Goal: Task Accomplishment & Management: Use online tool/utility

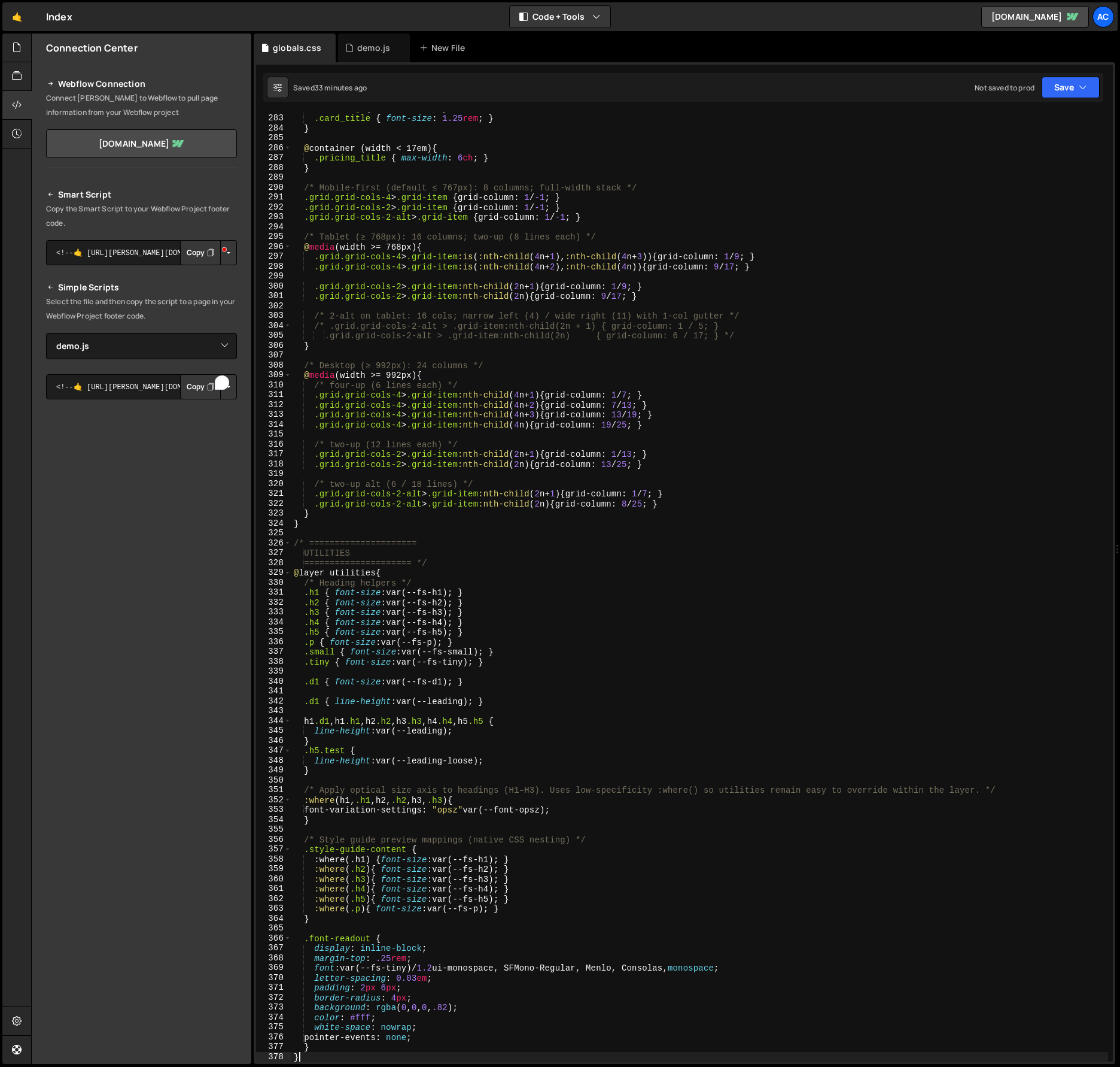
select select "48149"
click at [800, 589] on div ".card_img { width : 100 % ; } .card_title { font-size : 1.25 rem ; } } @ contai…" at bounding box center [700, 588] width 817 height 969
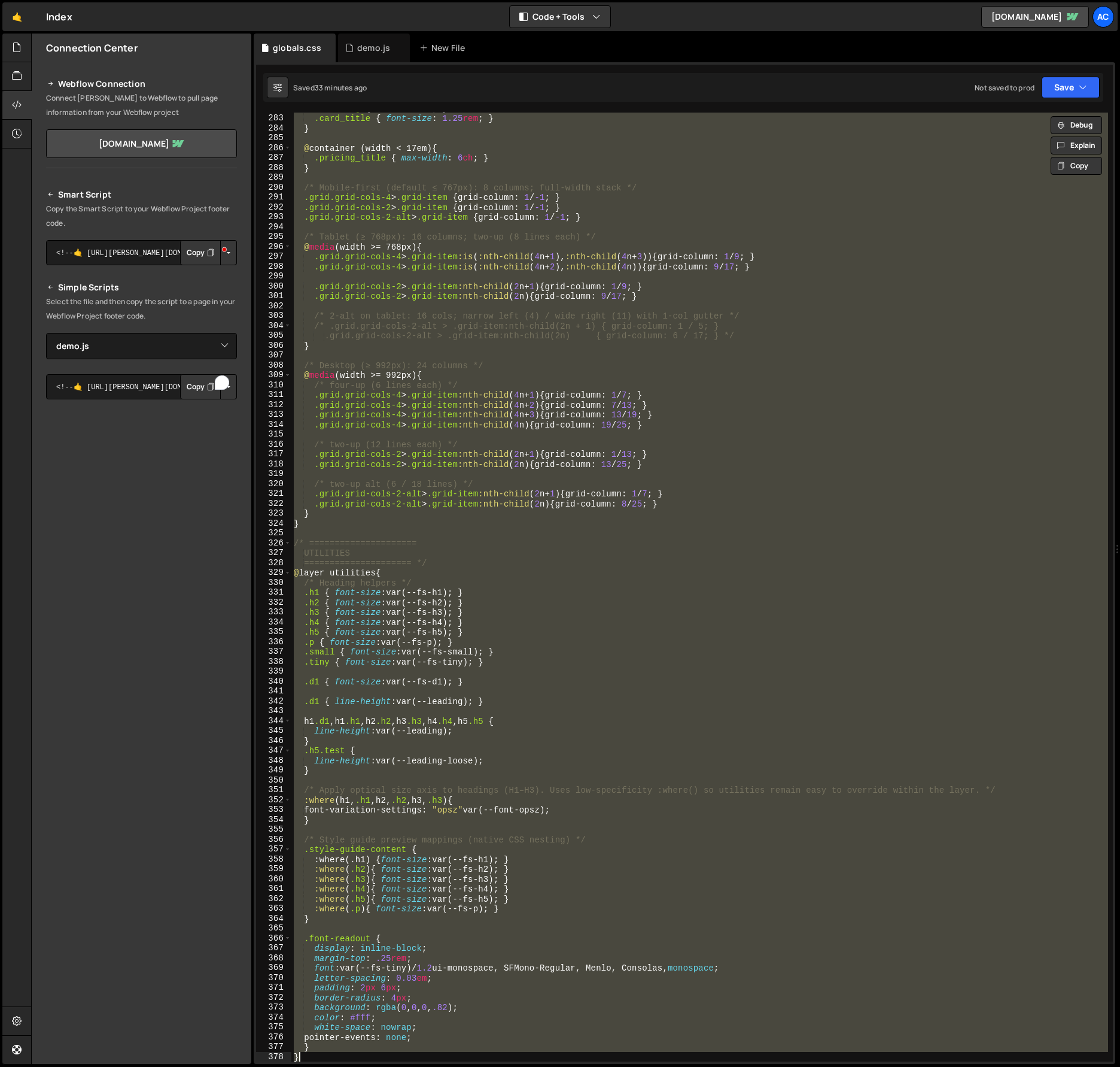
type textarea "}"
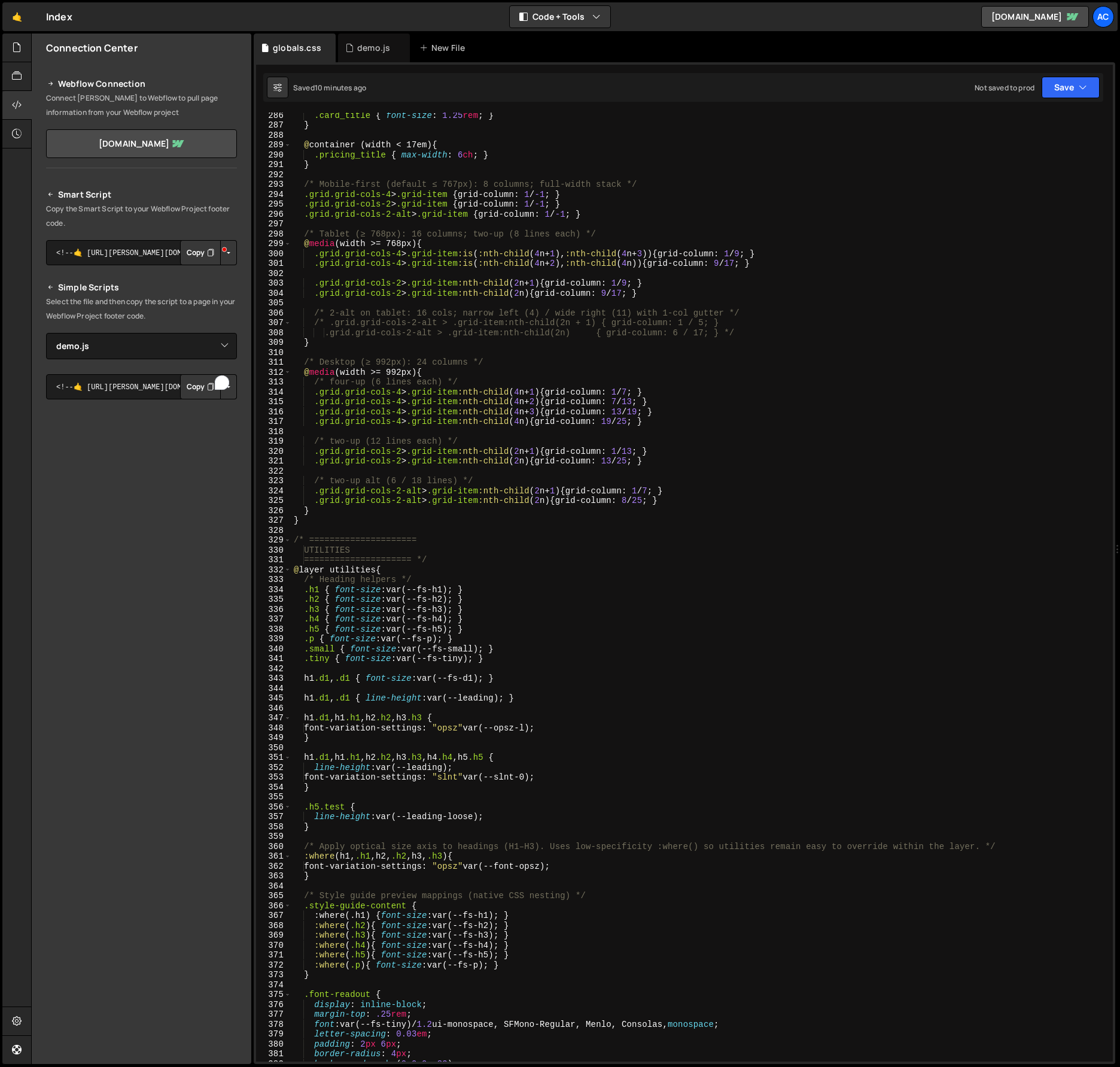
scroll to position [2725, 0]
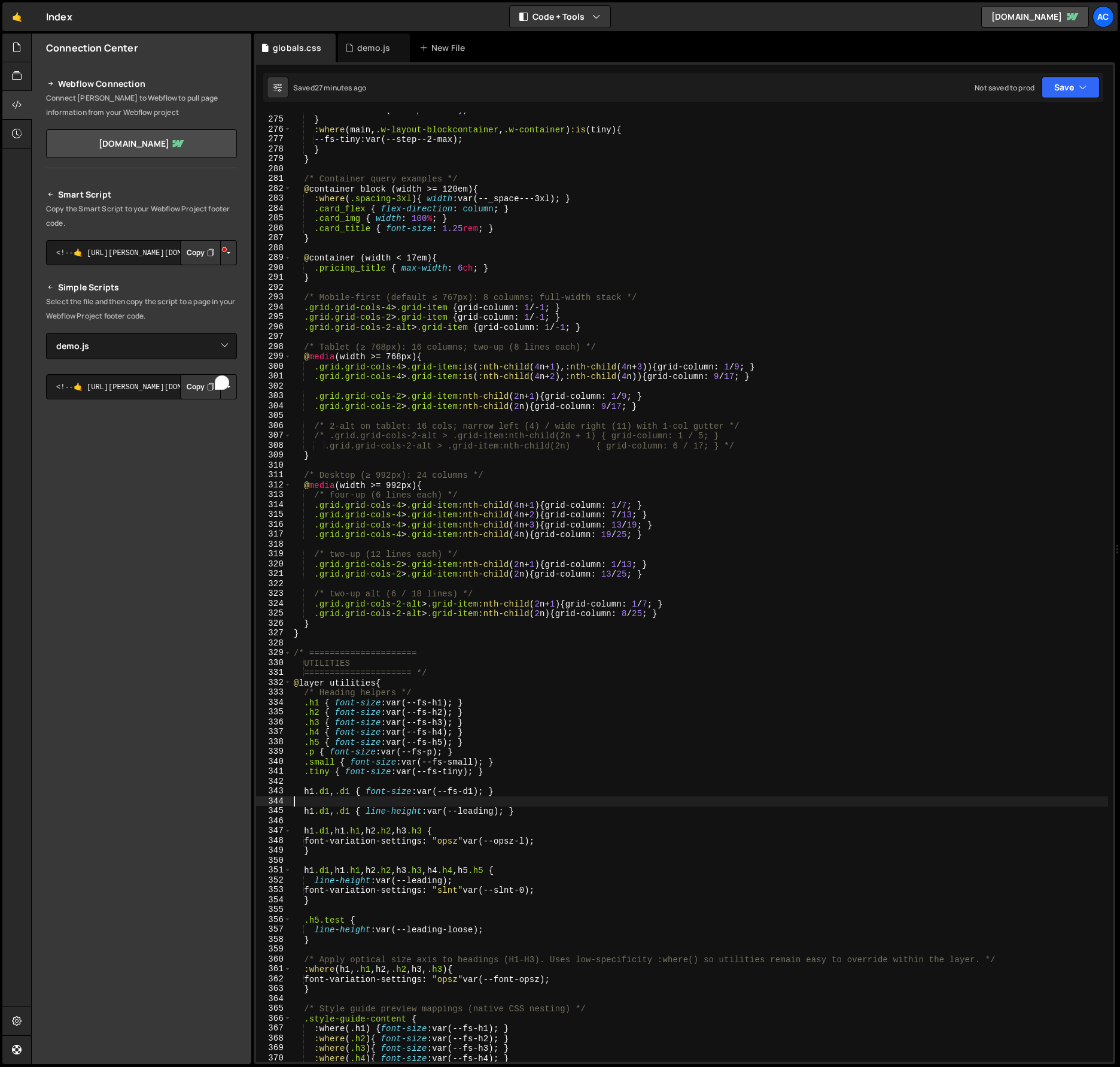
click at [757, 797] on div "--fs-small : var(--step--1-max) ; } :where ( main , .w-layout-blockcontainer , …" at bounding box center [700, 589] width 817 height 969
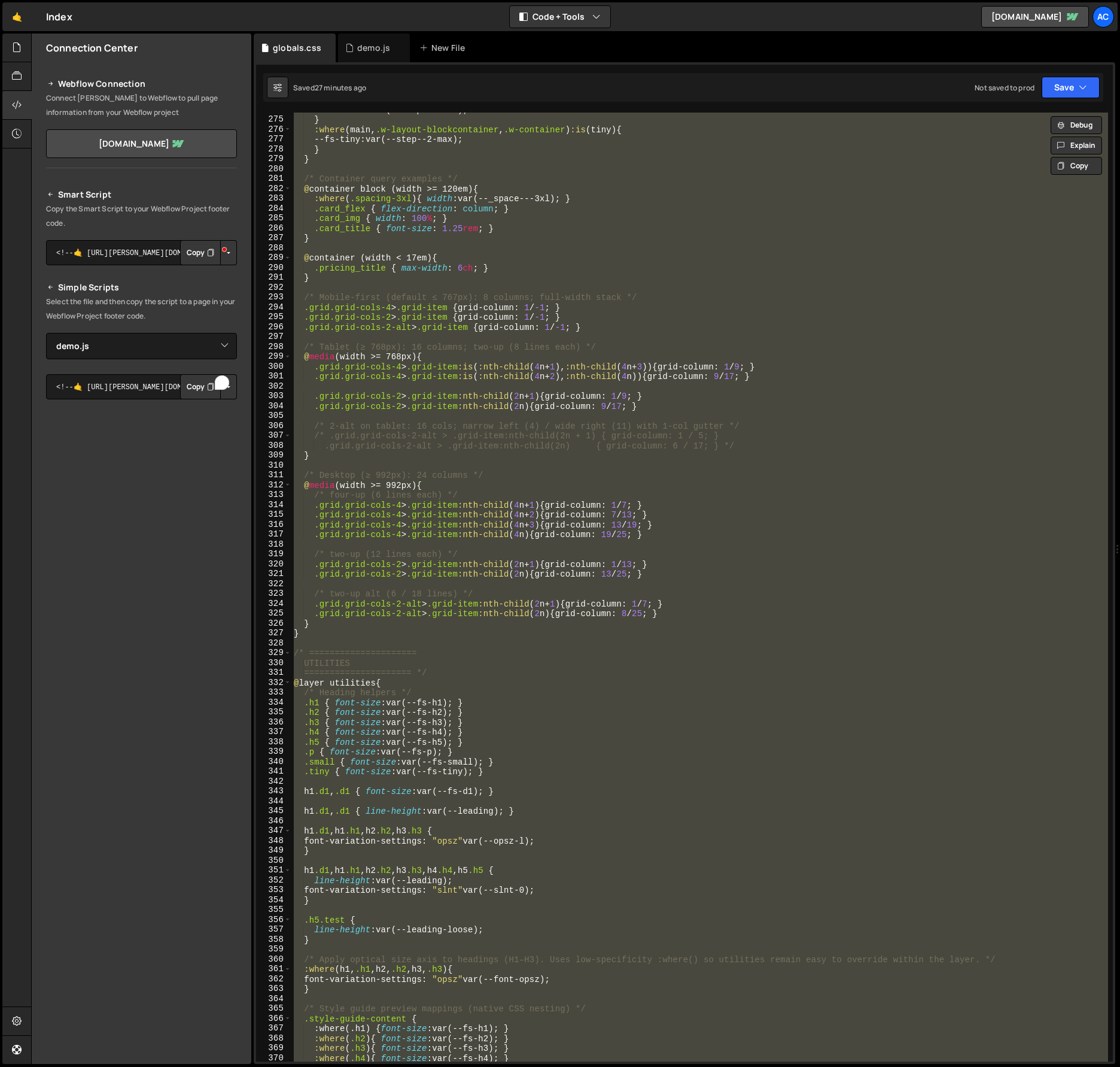
paste textarea
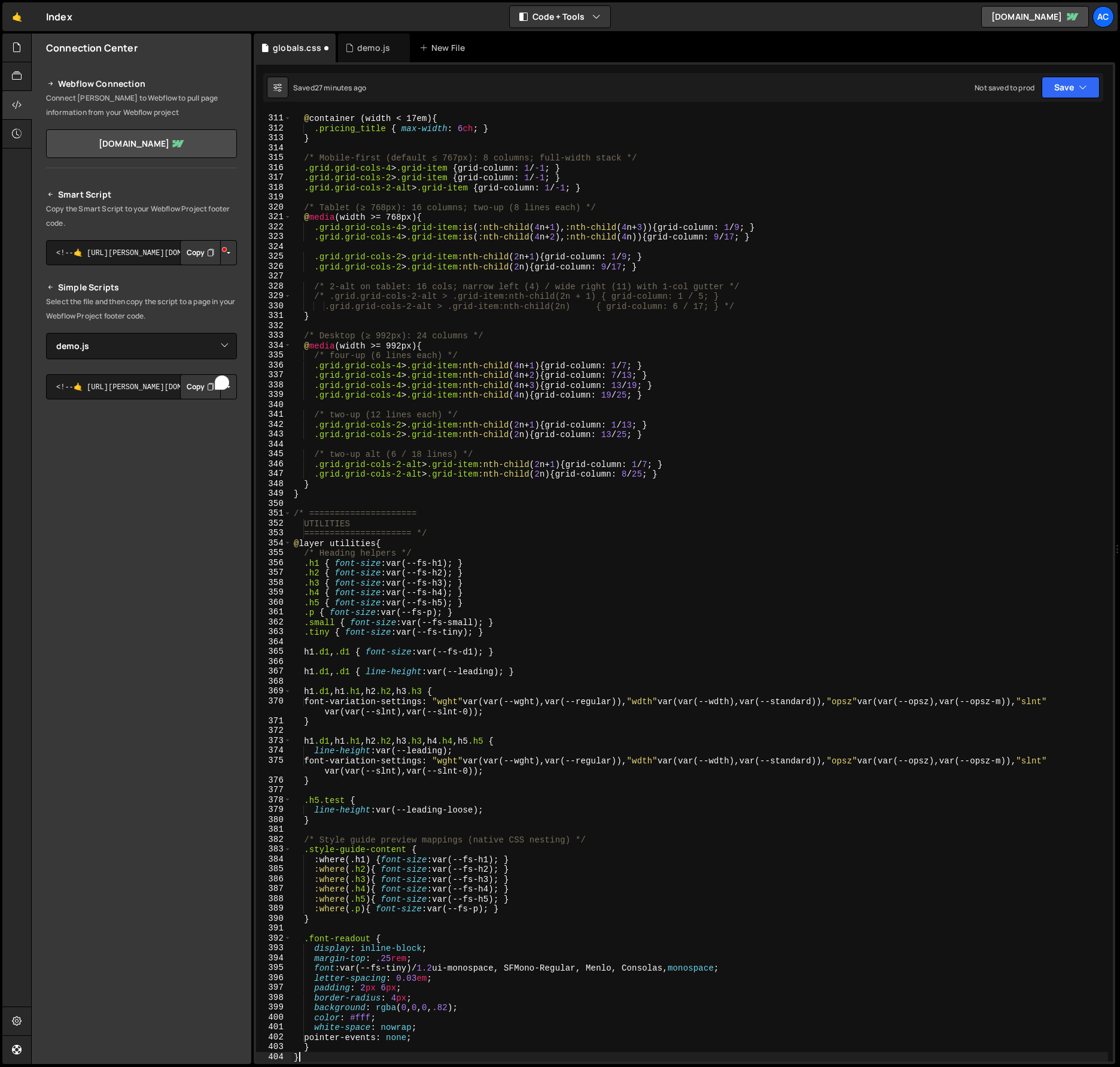
scroll to position [3082, 0]
click at [681, 628] on div "@ container (width < 17em) { .pricing_title { max-width : 6 ch ; } } /* Mobile-…" at bounding box center [700, 588] width 817 height 969
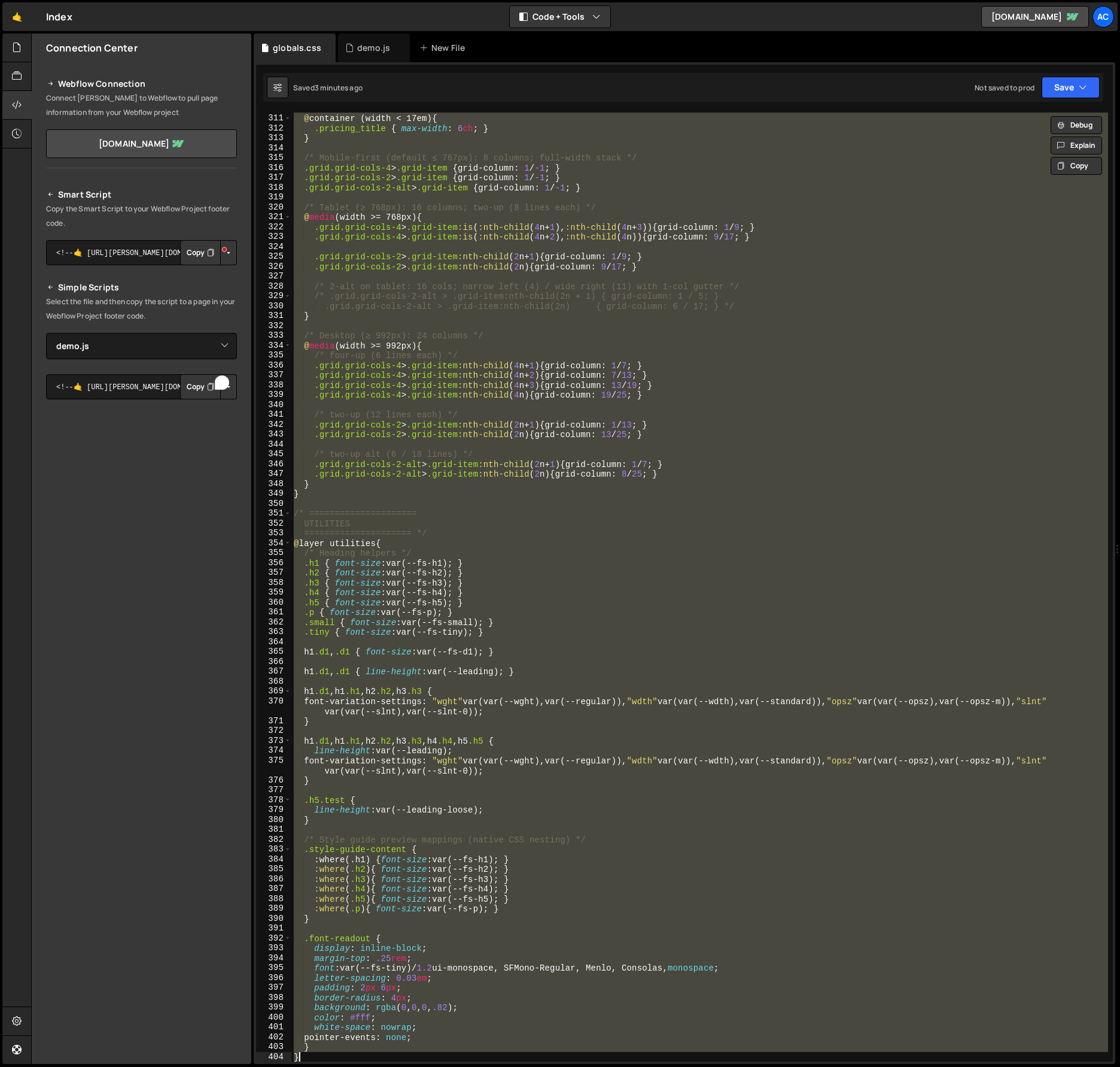
paste textarea
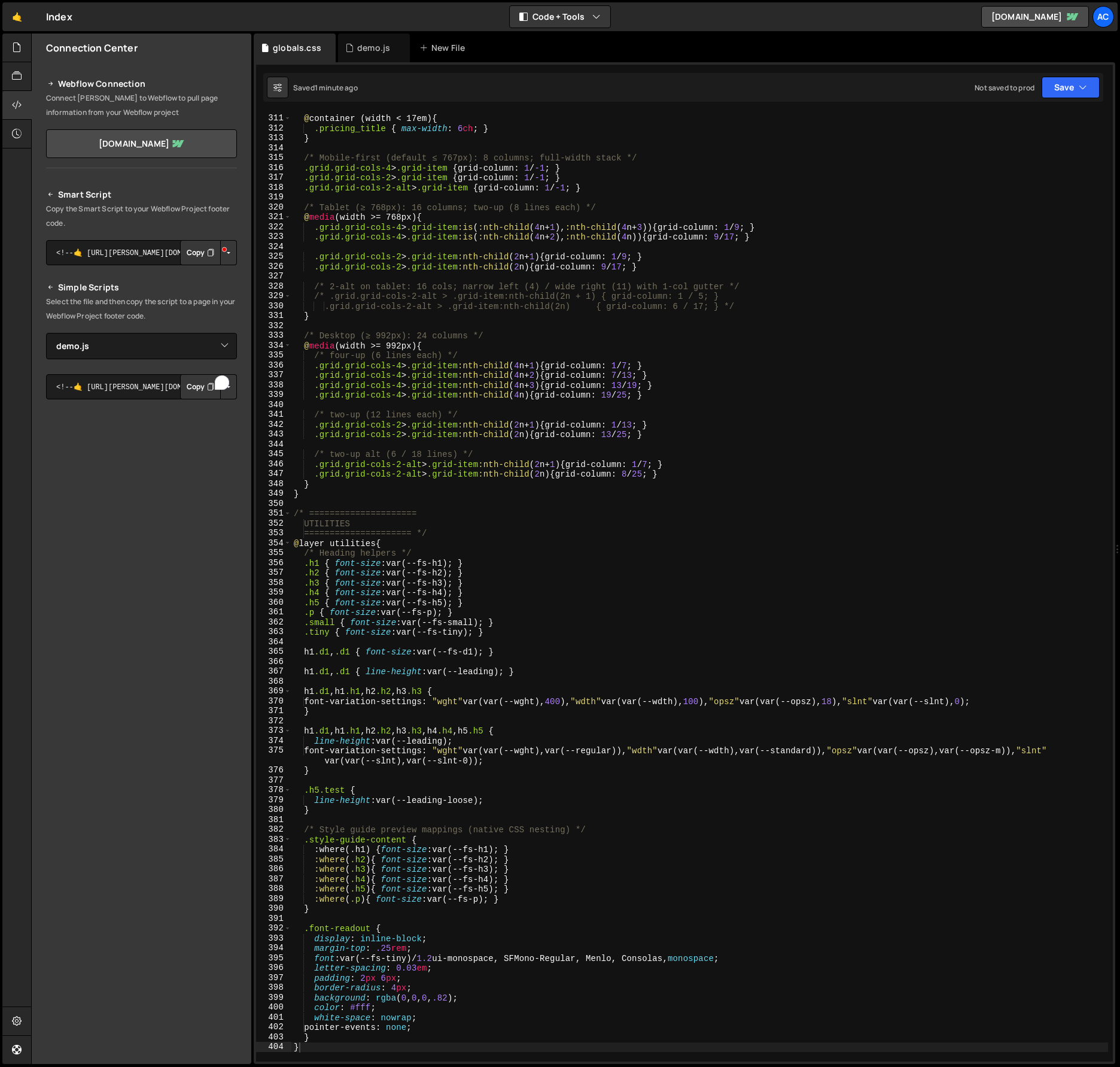
click at [649, 512] on div "@ container (width < 17em) { .pricing_title { max-width : 6 ch ; } } /* Mobile-…" at bounding box center [700, 588] width 817 height 969
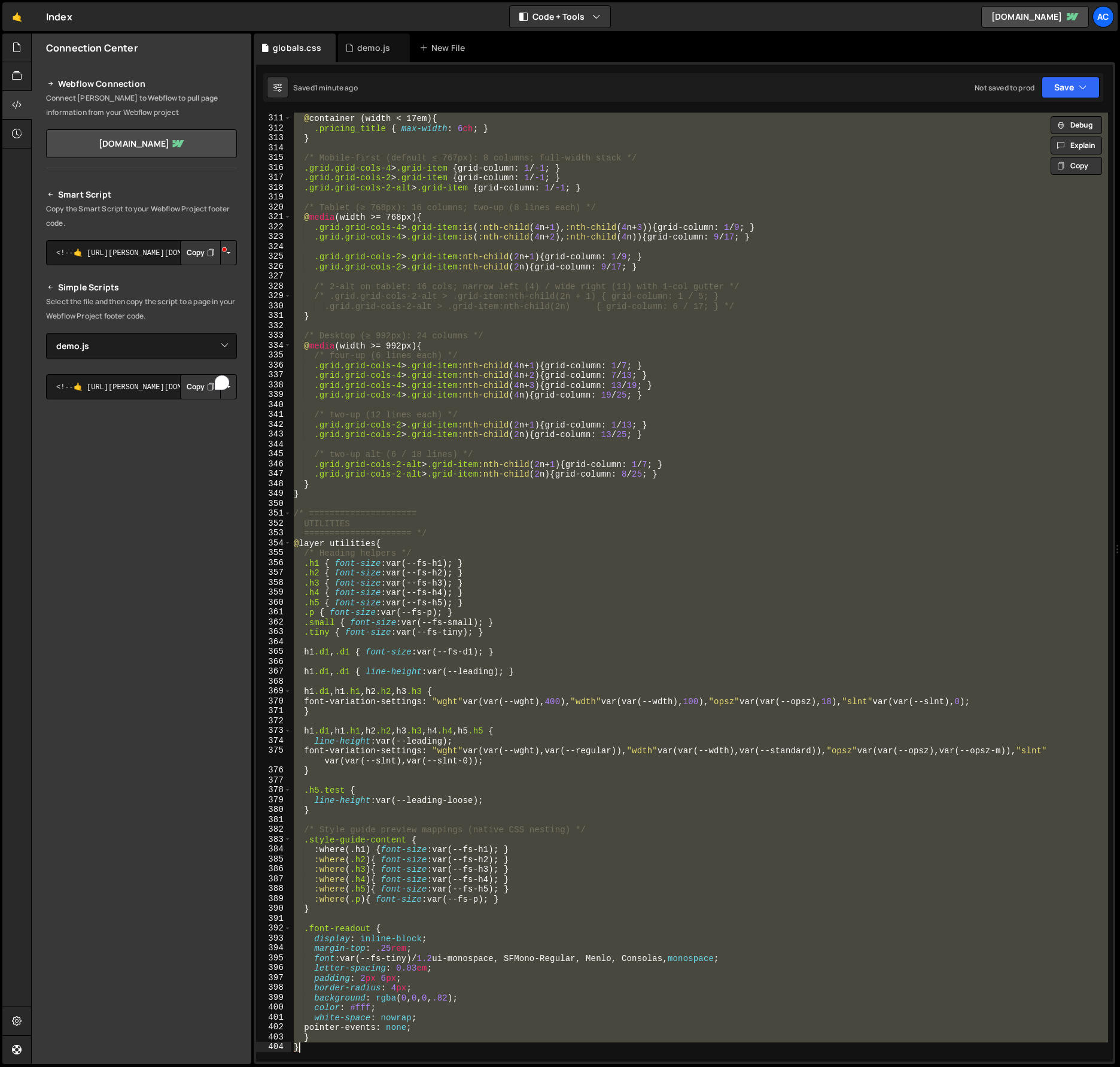
paste textarea
type textarea "}"
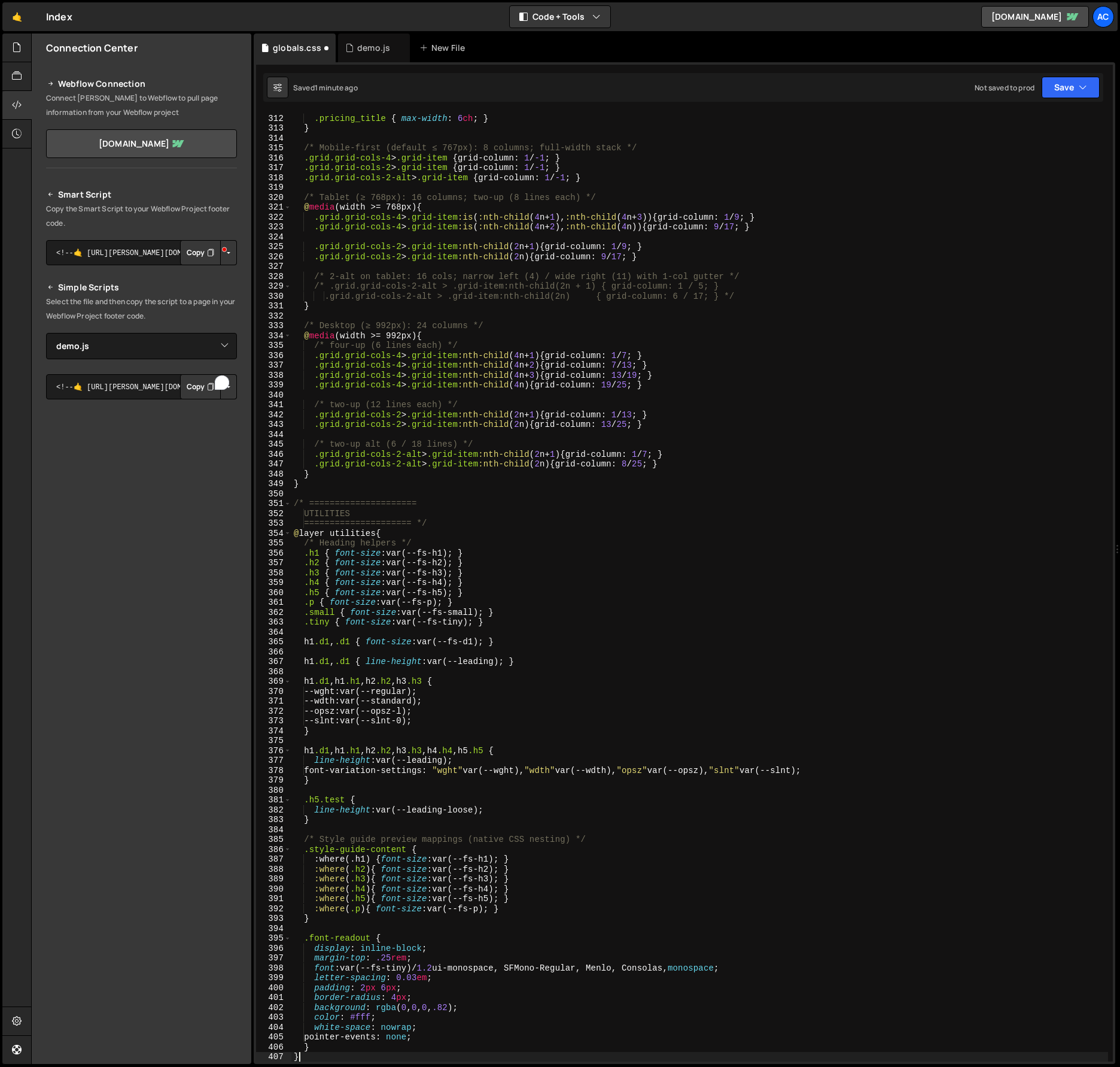
scroll to position [3091, 0]
click at [200, 252] on button "Copy" at bounding box center [200, 252] width 41 height 25
click at [863, 455] on div "@ container (width < 17em) { .pricing_title { max-width : 6 ch ; } } /* Mobile-…" at bounding box center [700, 588] width 817 height 969
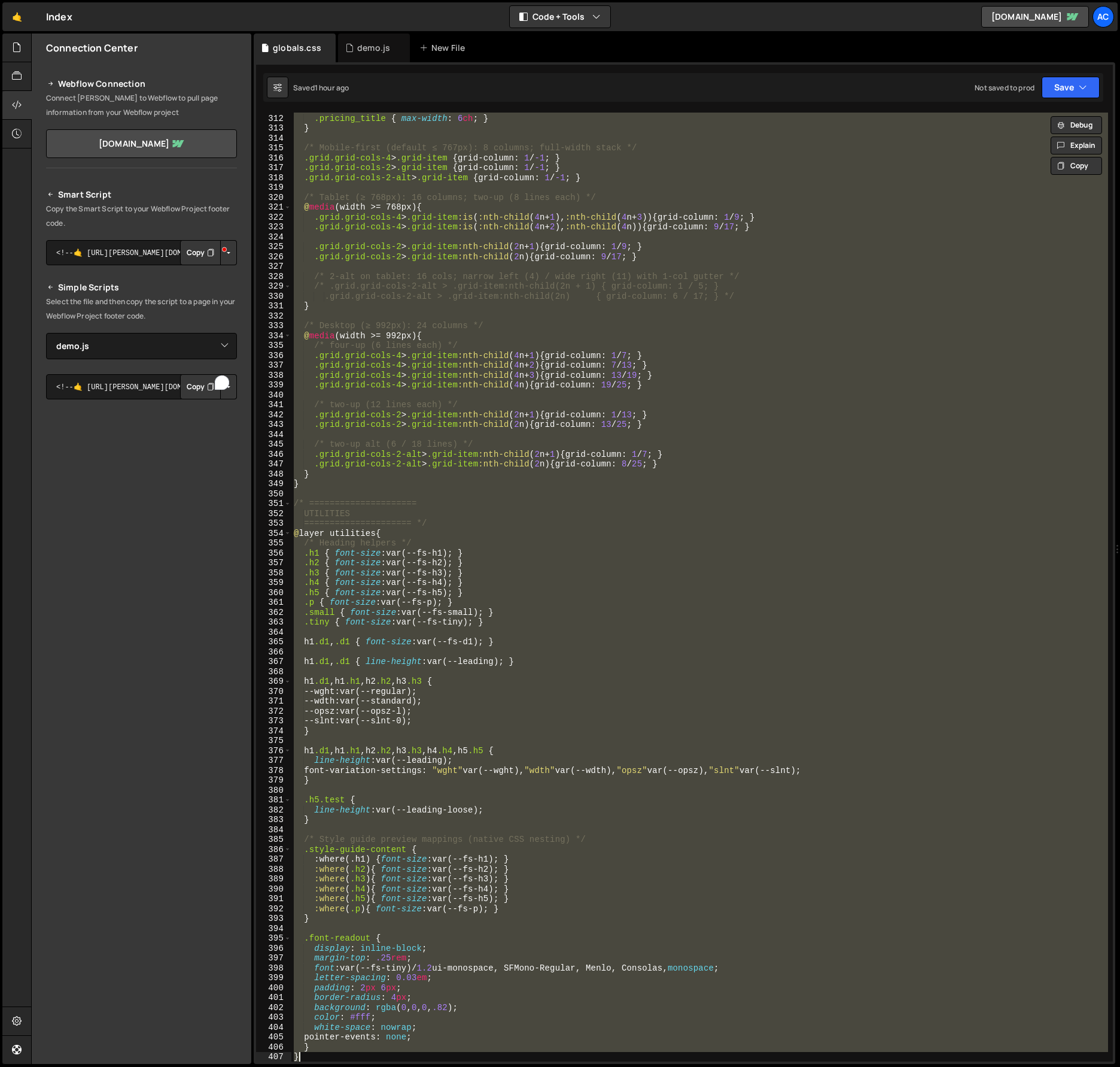
paste textarea
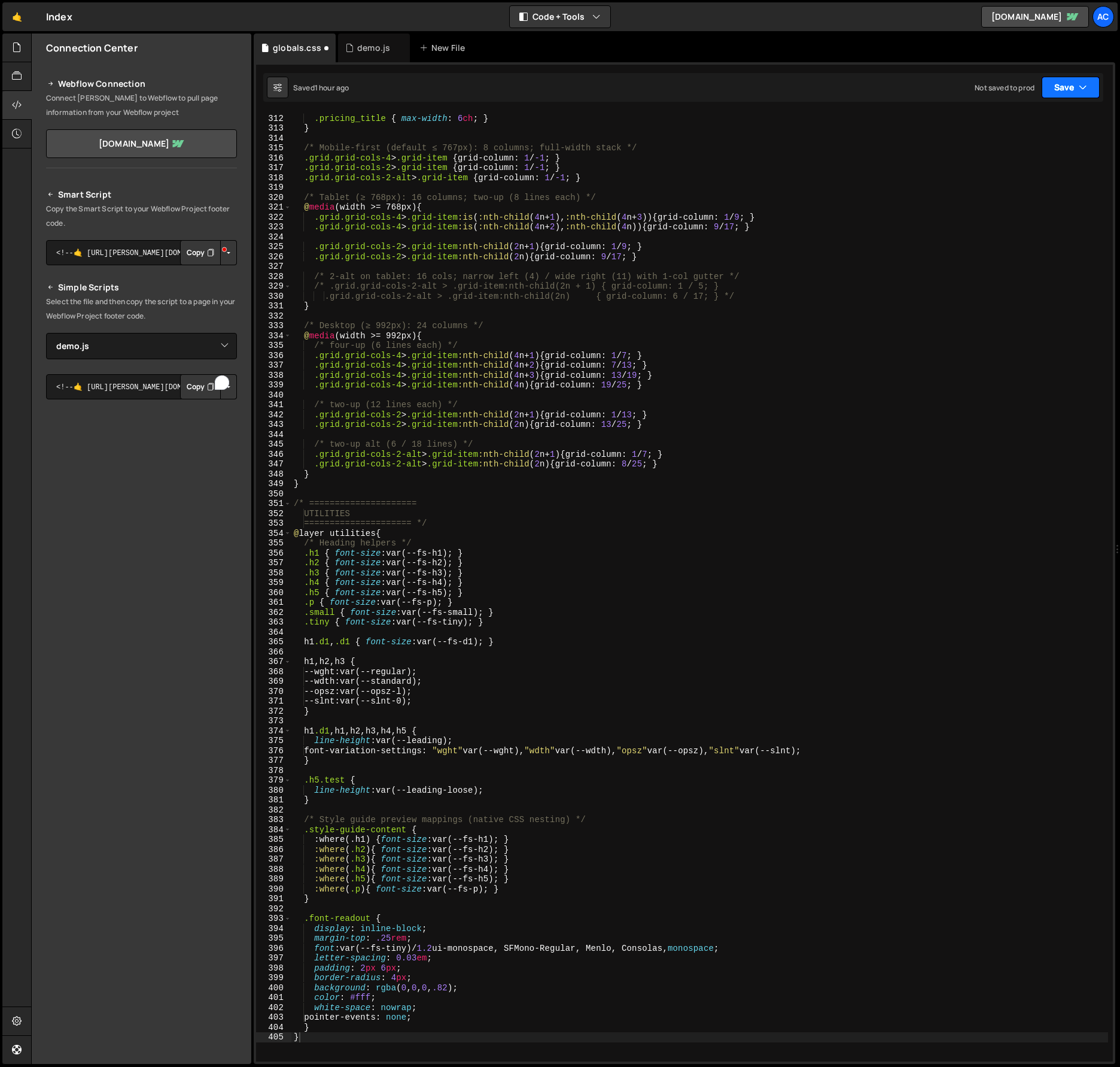
click at [1073, 81] on button "Save" at bounding box center [1070, 87] width 58 height 22
click at [1035, 133] on div "Saved 1 hour ago" at bounding box center [1030, 130] width 124 height 14
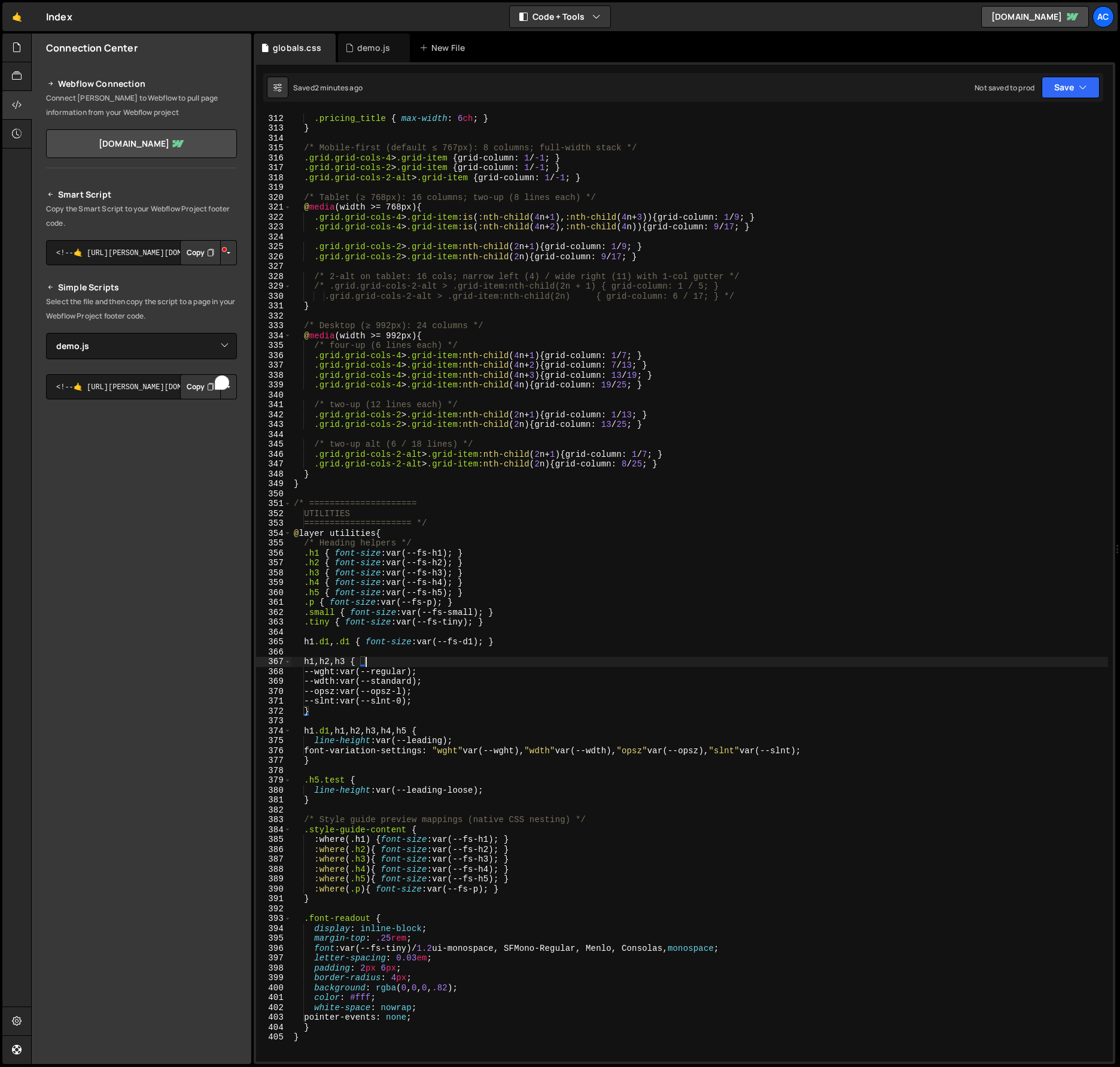
click at [719, 663] on div "@ container (width < 17em) { .pricing_title { max-width : 6 ch ; } } /* Mobile-…" at bounding box center [700, 588] width 817 height 969
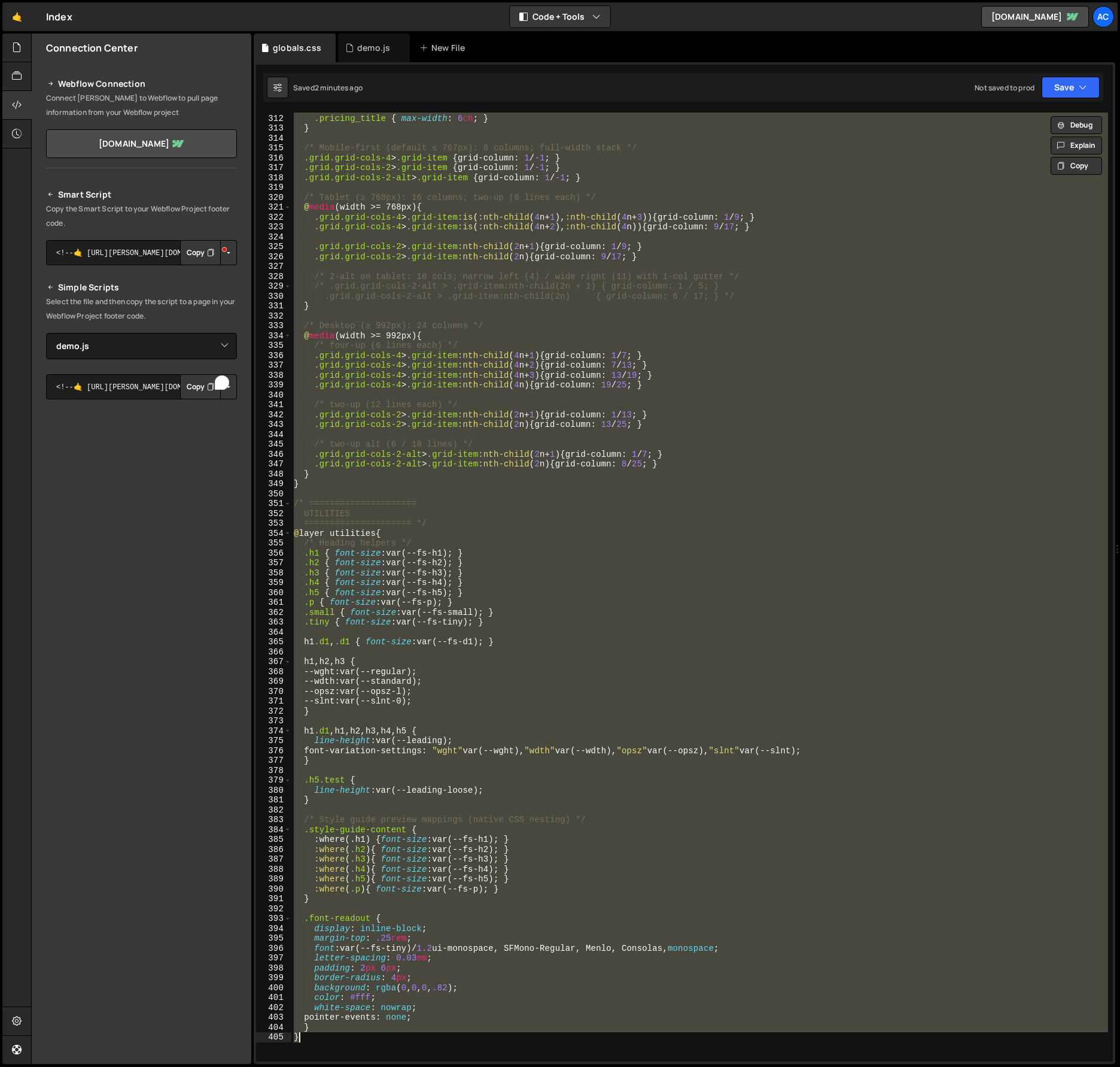
paste textarea
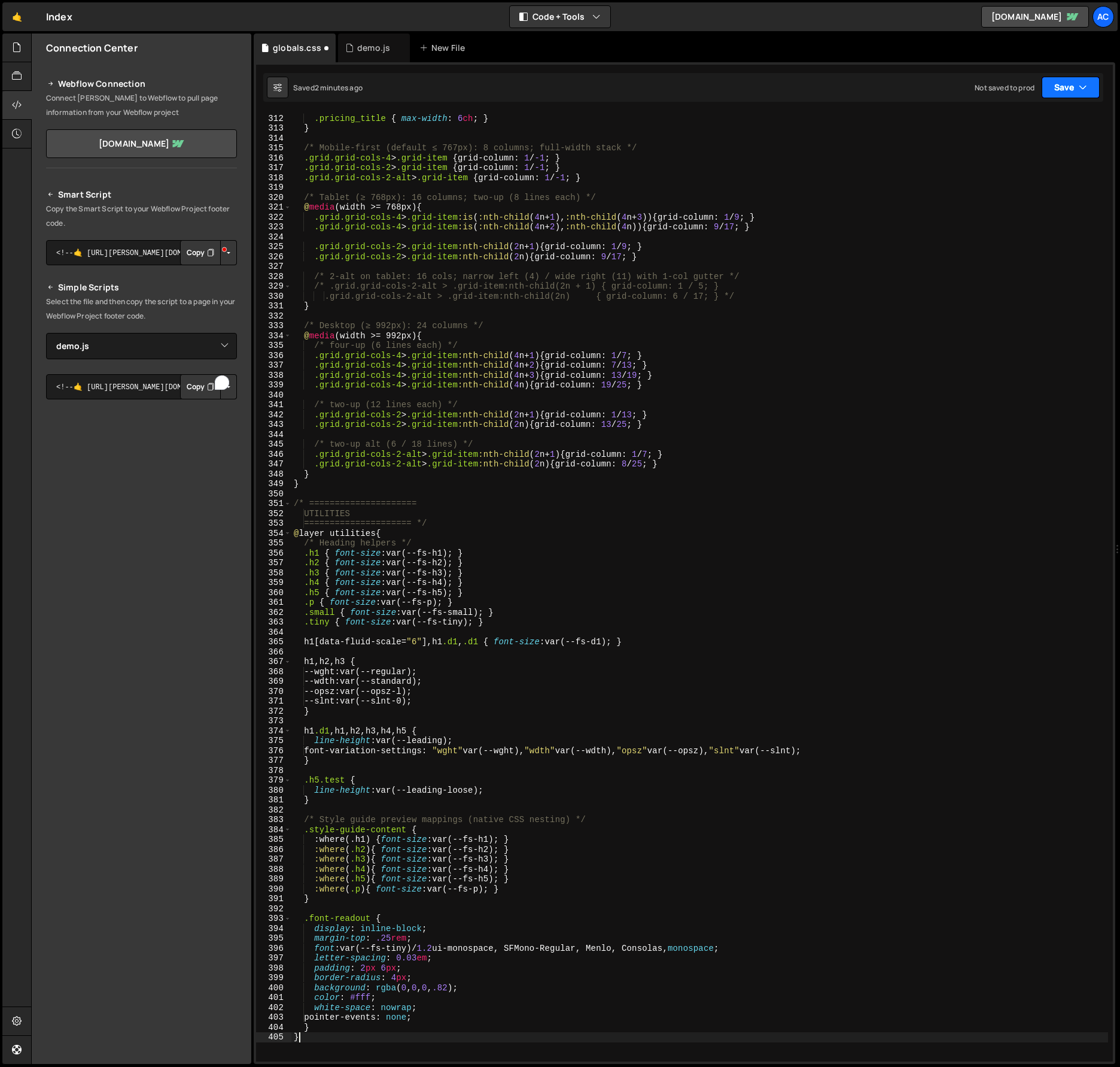
click at [1058, 92] on button "Save" at bounding box center [1070, 87] width 58 height 22
click at [1021, 129] on div "2 minutes ago" at bounding box center [1012, 130] width 47 height 11
drag, startPoint x: 768, startPoint y: 557, endPoint x: 657, endPoint y: 583, distance: 114.0
click at [761, 560] on div "@ container (width < 17em) { .pricing_title { max-width : 6 ch ; } } /* Mobile-…" at bounding box center [700, 588] width 817 height 969
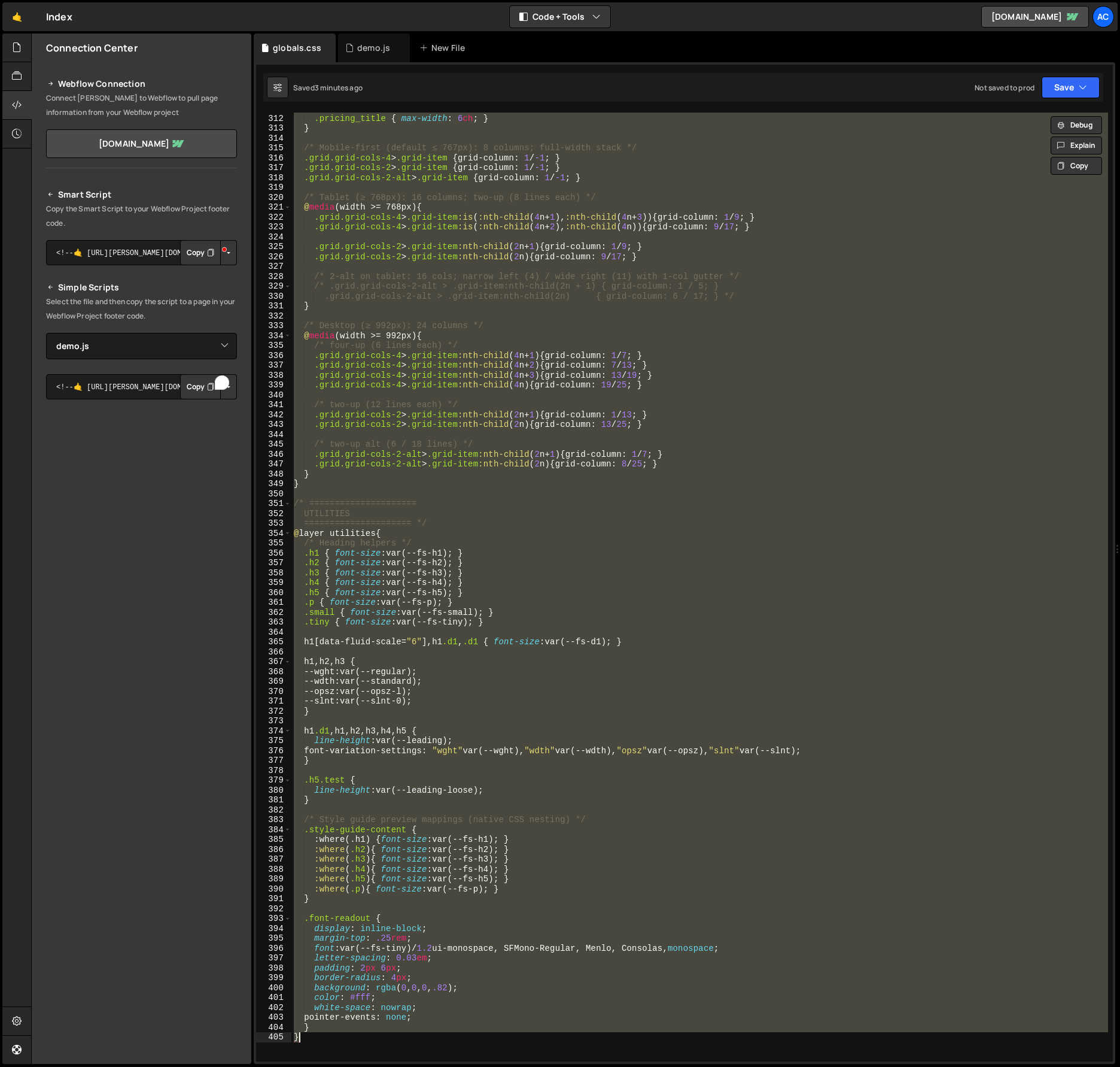
paste textarea
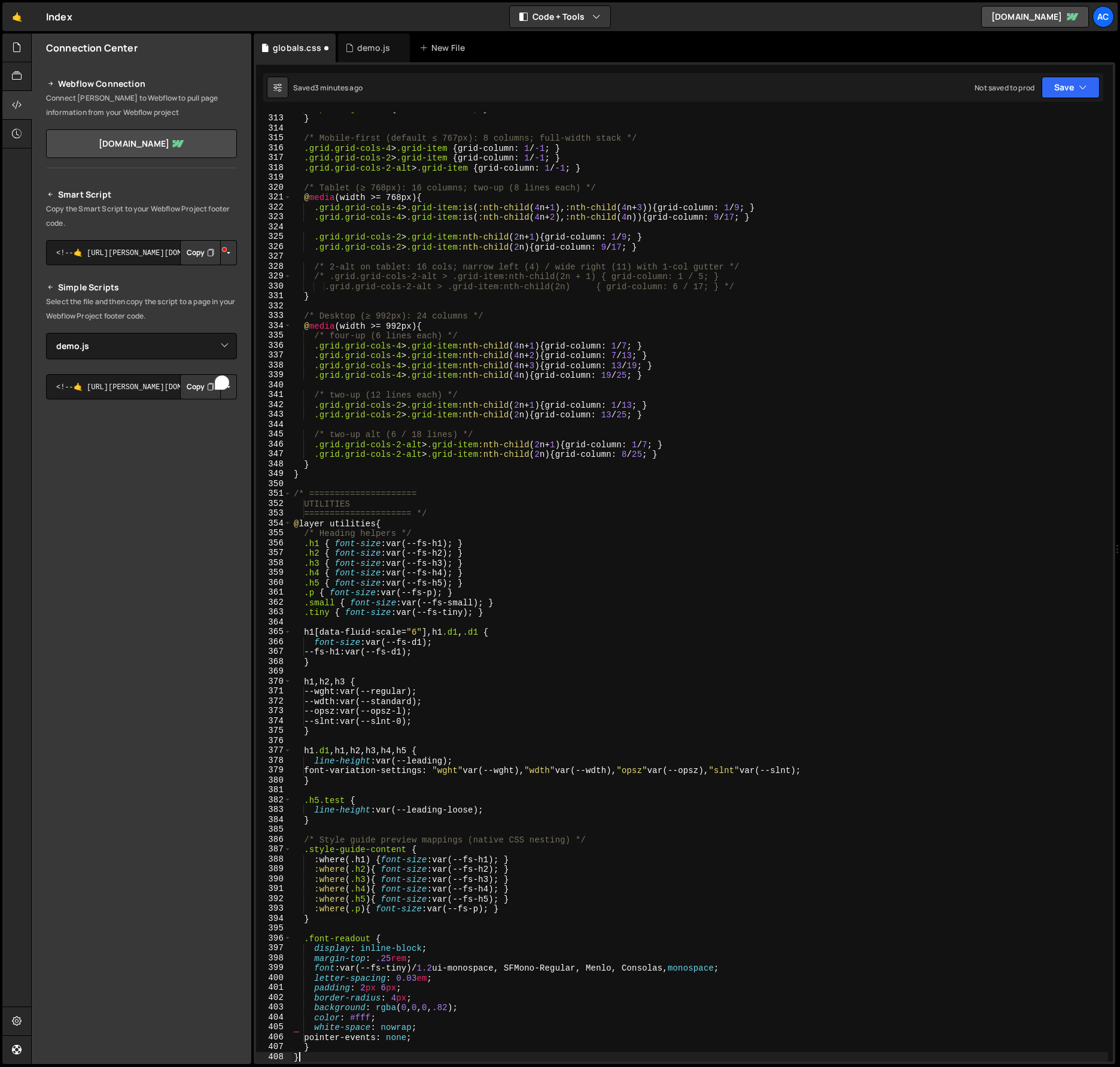
scroll to position [3102, 0]
click at [1079, 84] on icon "button" at bounding box center [1083, 87] width 8 height 12
click at [1024, 127] on div "3 minutes ago" at bounding box center [1012, 130] width 47 height 11
drag, startPoint x: 783, startPoint y: 695, endPoint x: 793, endPoint y: 688, distance: 12.2
click at [785, 694] on div ".pricing_title { max-width : 6 ch ; } } /* Mobile-first (default ≤ 767px): 8 co…" at bounding box center [700, 588] width 817 height 969
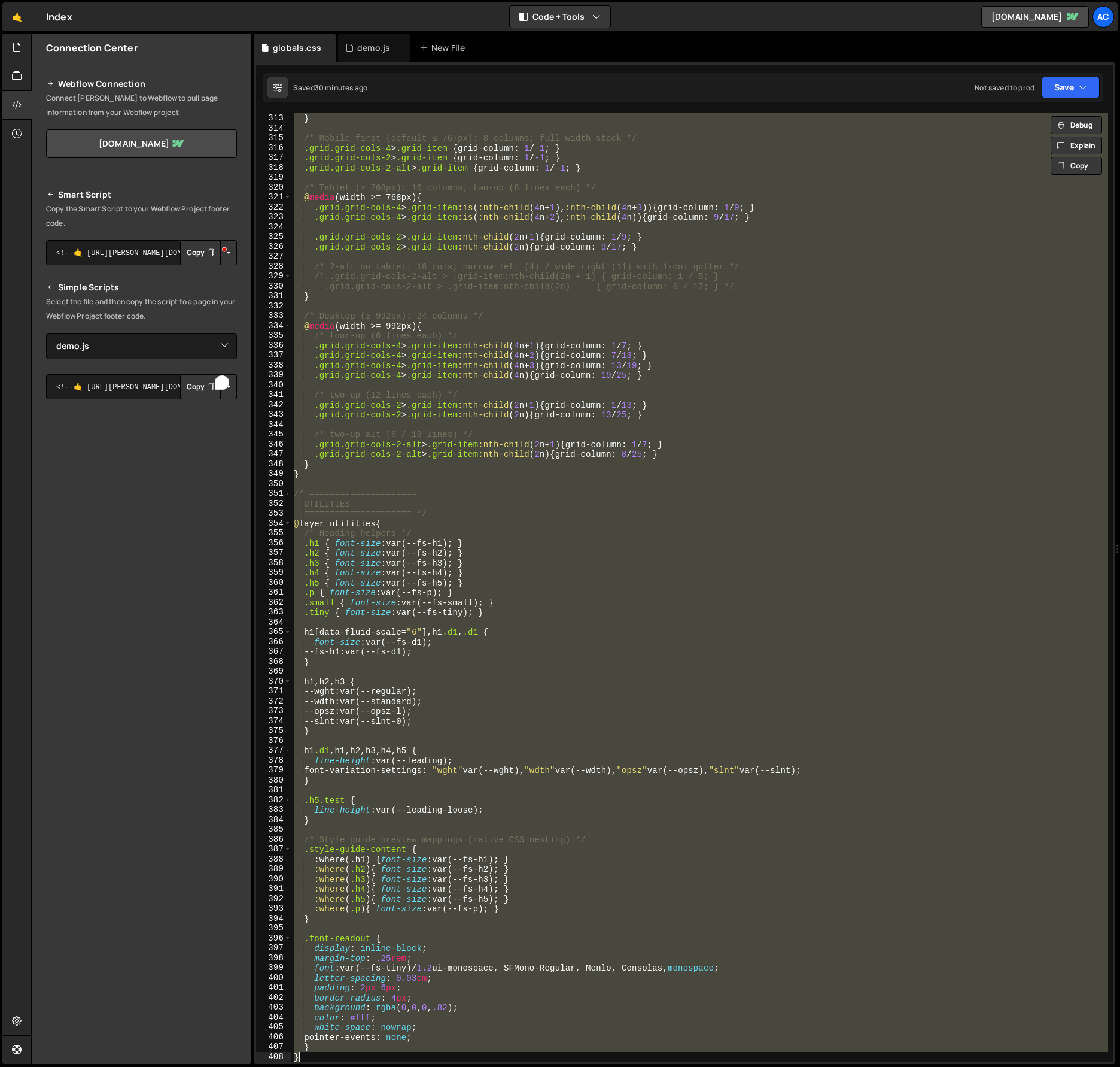
paste textarea
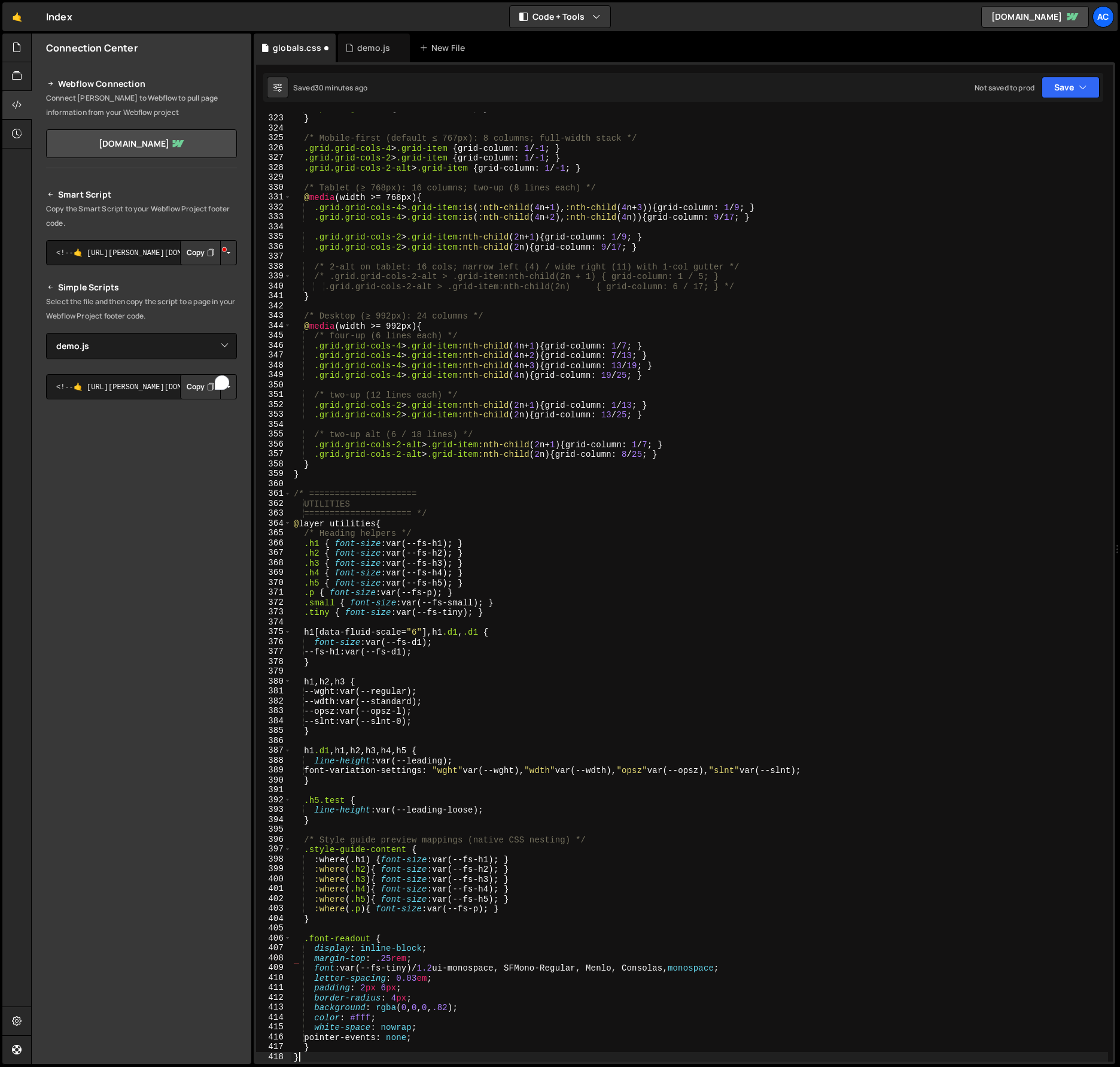
scroll to position [3200, 0]
click at [1069, 80] on button "Save" at bounding box center [1070, 87] width 58 height 22
click at [1036, 131] on div "30 minutes ago" at bounding box center [1015, 130] width 51 height 11
click at [666, 607] on div ".pricing_title { max-width : 6 ch ; } } /* Mobile-first (default ≤ 767px): 8 co…" at bounding box center [700, 588] width 817 height 969
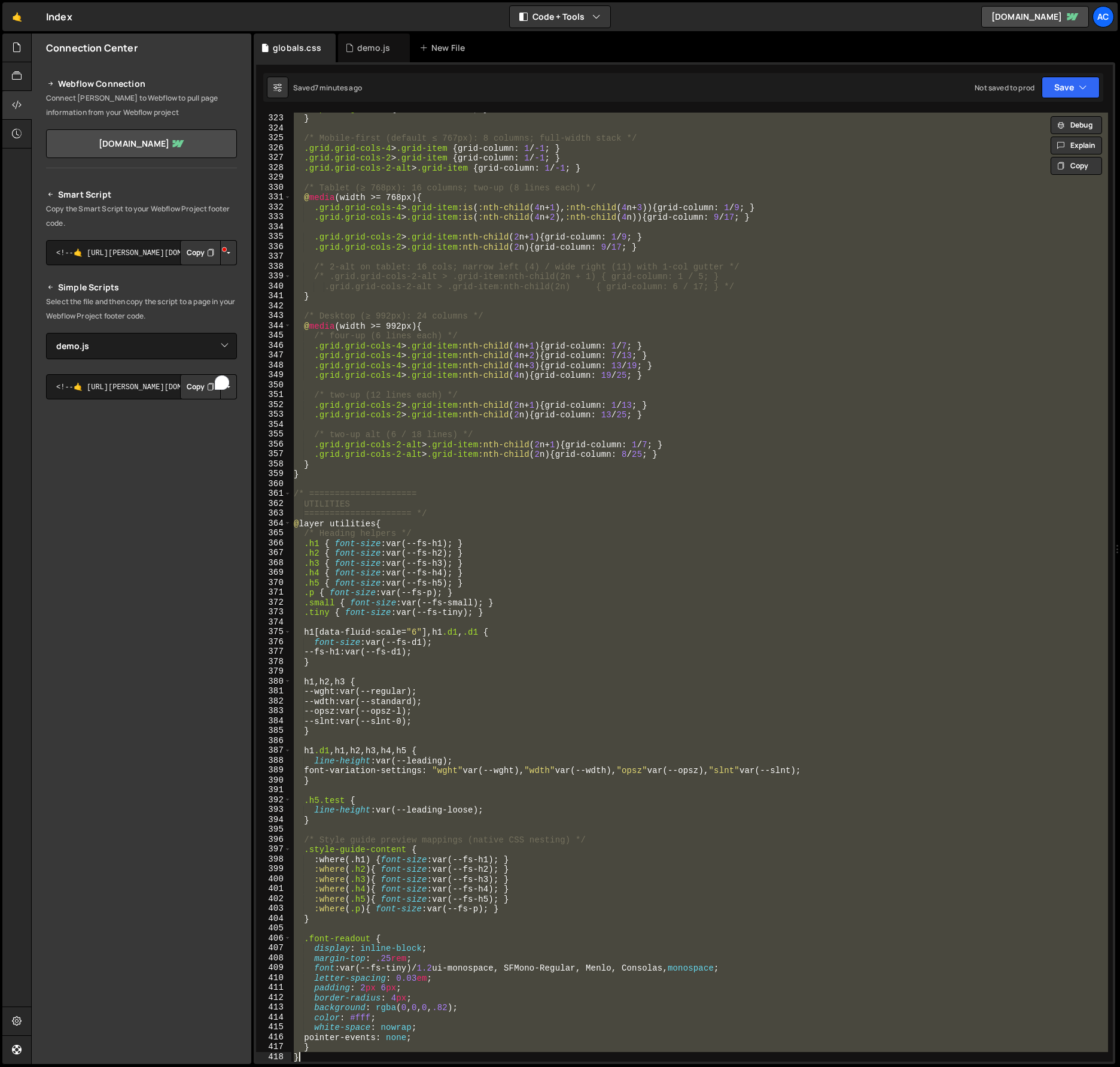
paste textarea
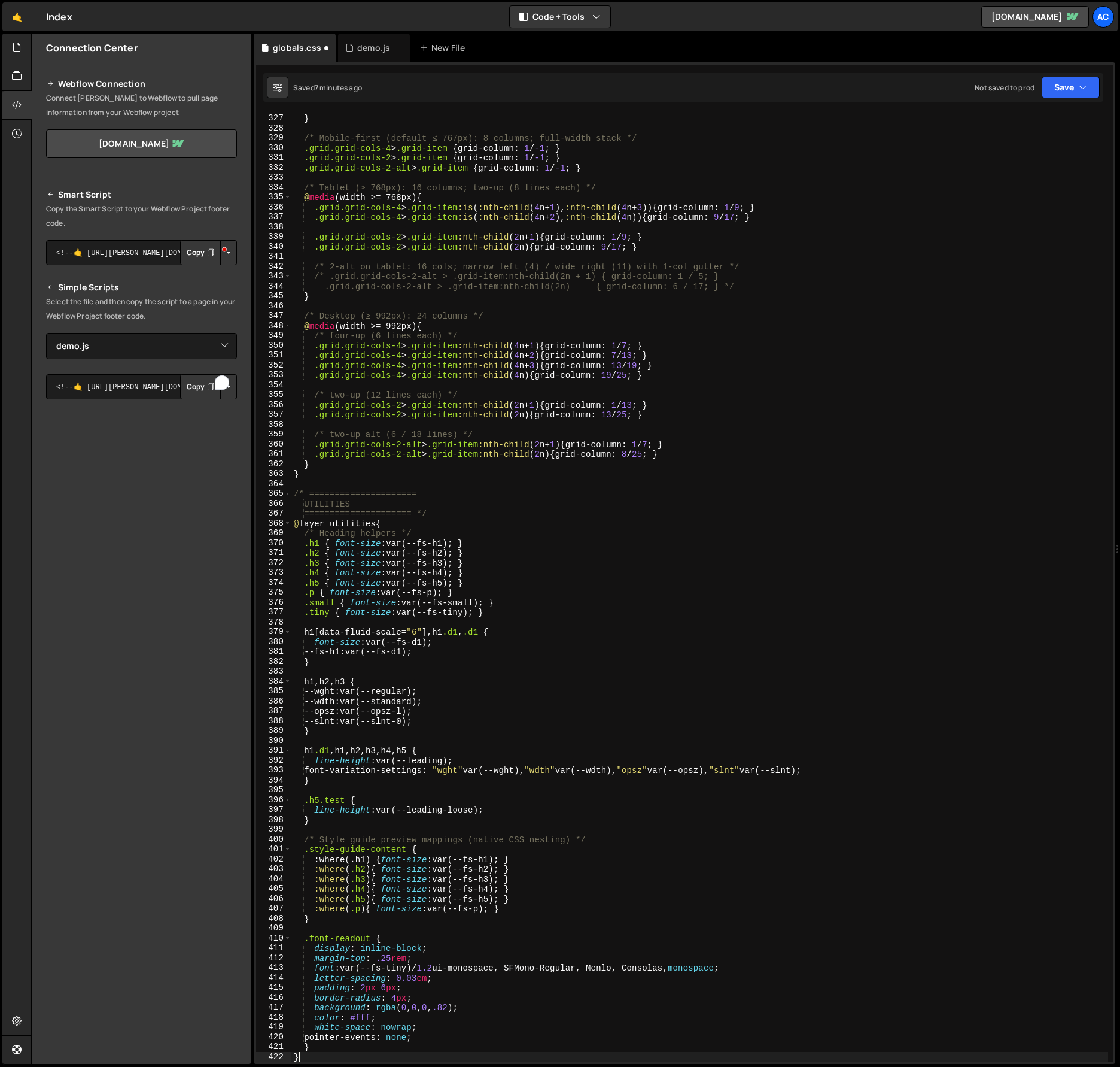
scroll to position [3239, 0]
click at [1064, 92] on button "Save" at bounding box center [1070, 87] width 58 height 22
click at [1027, 133] on div "7 minutes ago" at bounding box center [1012, 130] width 46 height 11
click at [752, 634] on div ".pricing_title { max-width : 6 ch ; } } /* Mobile-first (default ≤ 767px): 8 co…" at bounding box center [700, 588] width 817 height 969
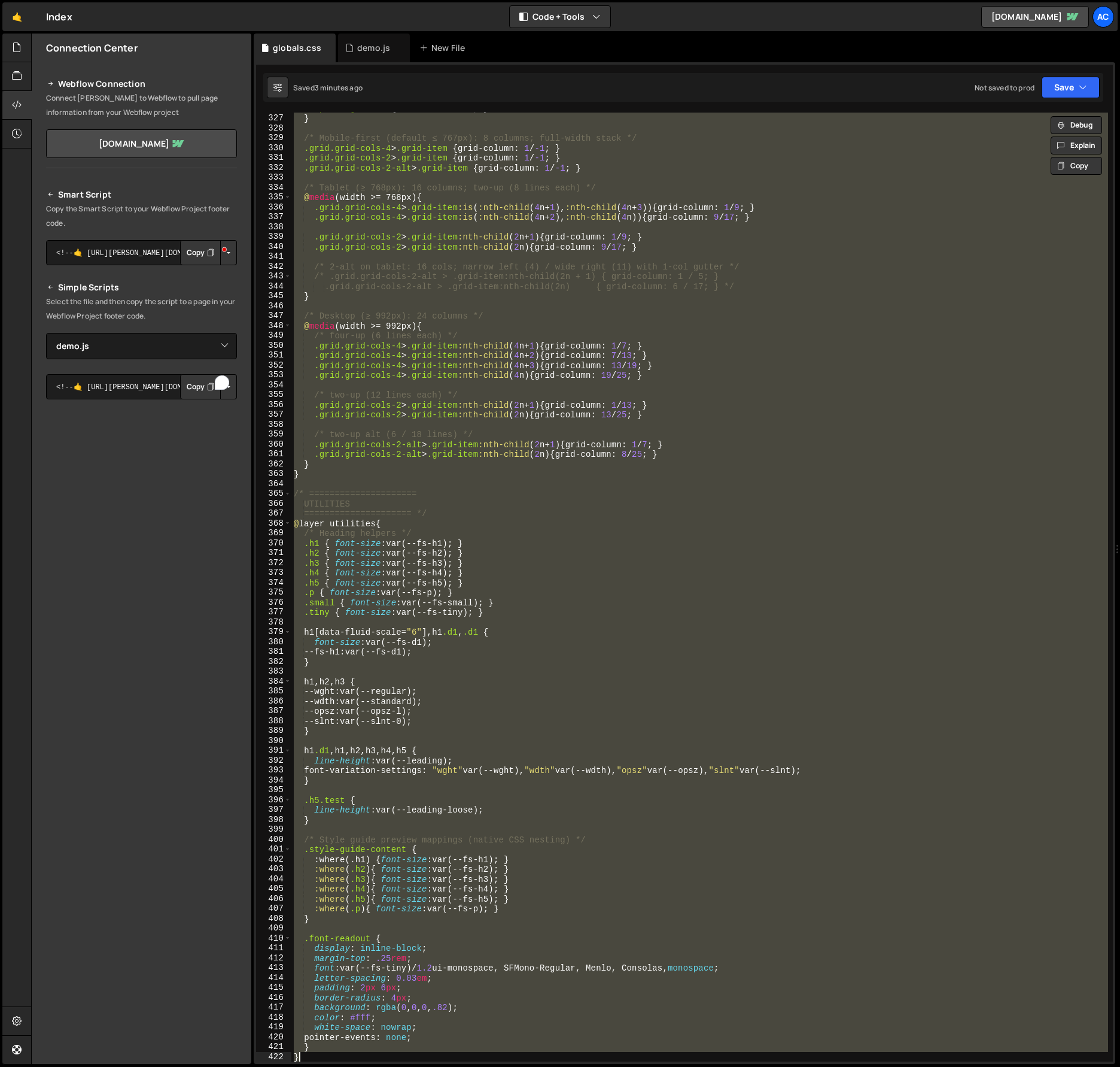
paste textarea
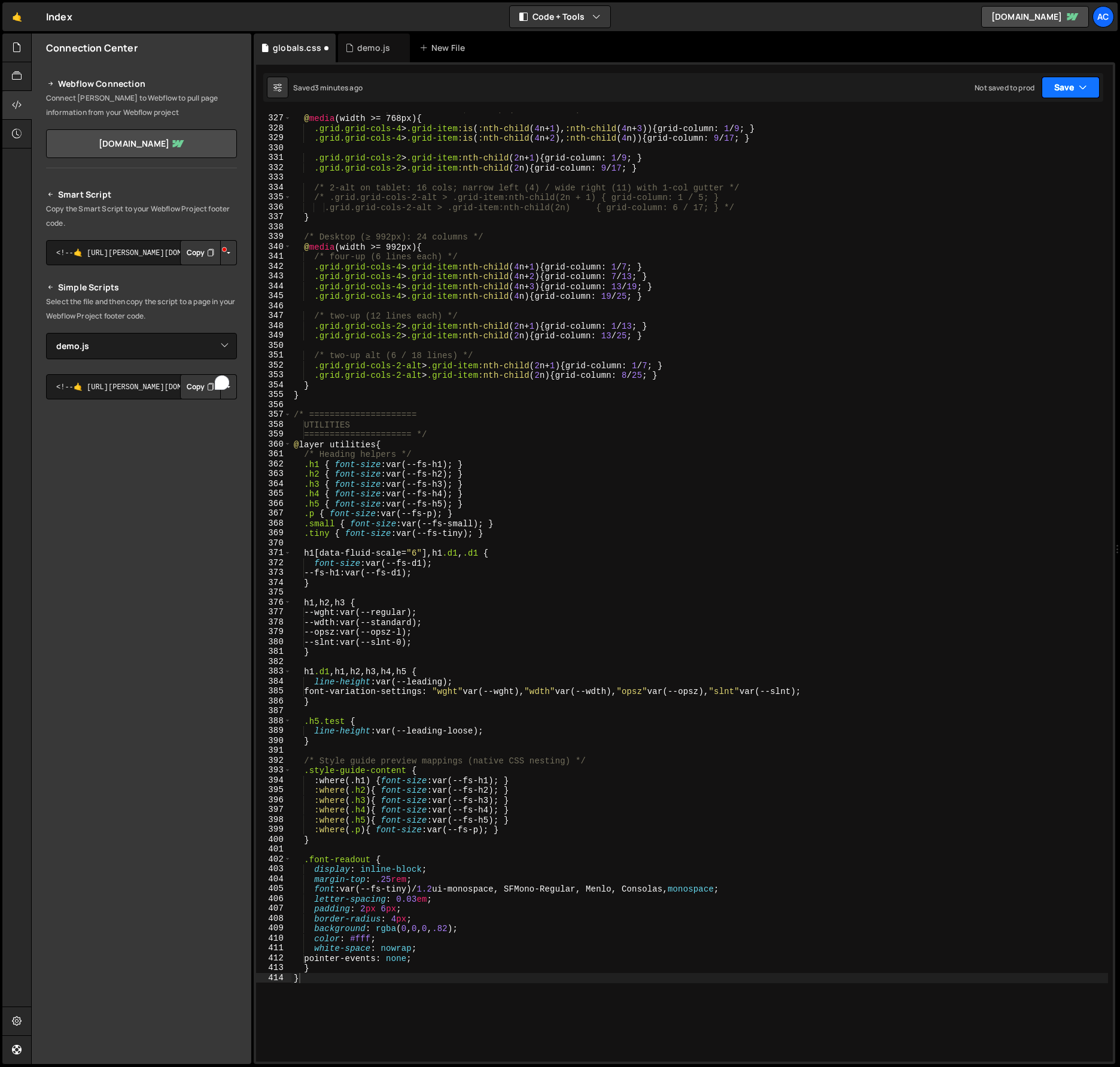
click at [1074, 89] on button "Save" at bounding box center [1070, 87] width 58 height 22
click at [1042, 117] on div "Save to Staging S" at bounding box center [1030, 117] width 124 height 12
click at [768, 646] on div "/* Tablet (≥ 768px): 16 columns; two-up (8 lines each) */ @ media (width >= 768…" at bounding box center [700, 588] width 817 height 969
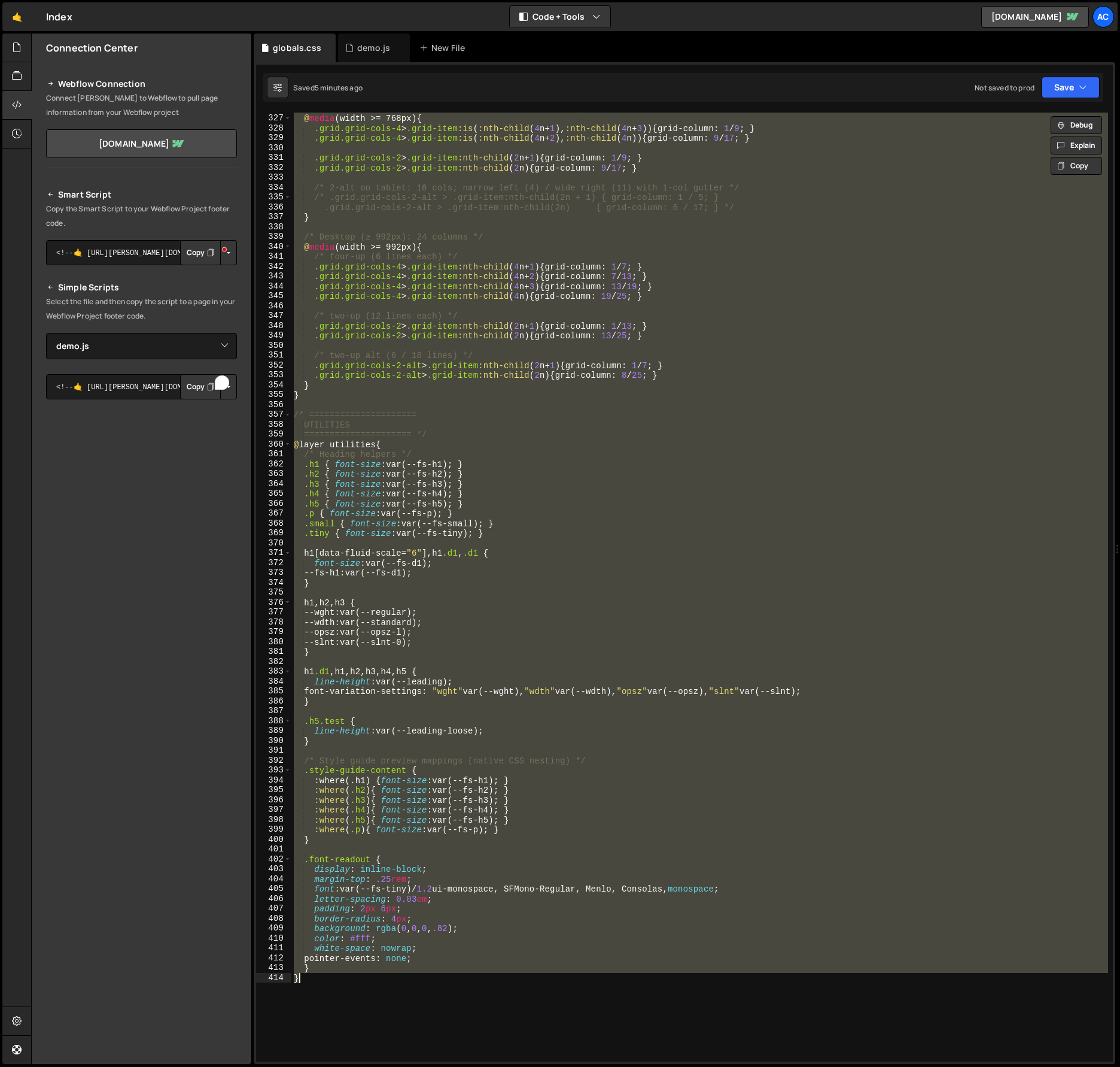
paste textarea
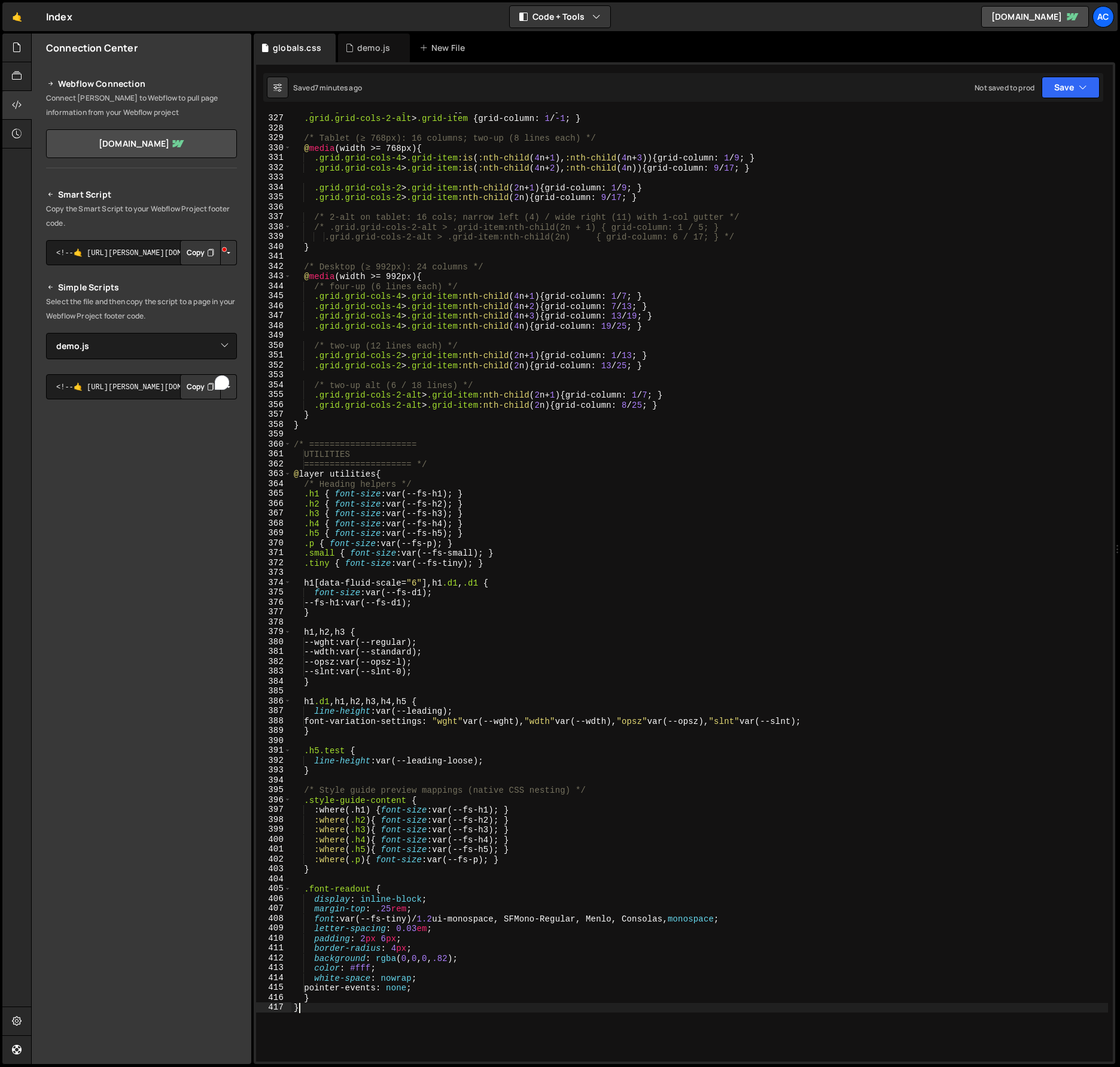
click at [645, 579] on div ".grid.grid-cols-2 > .grid-item { grid-column : 1 / -1 ; } .grid.grid-cols-2-alt…" at bounding box center [700, 588] width 817 height 969
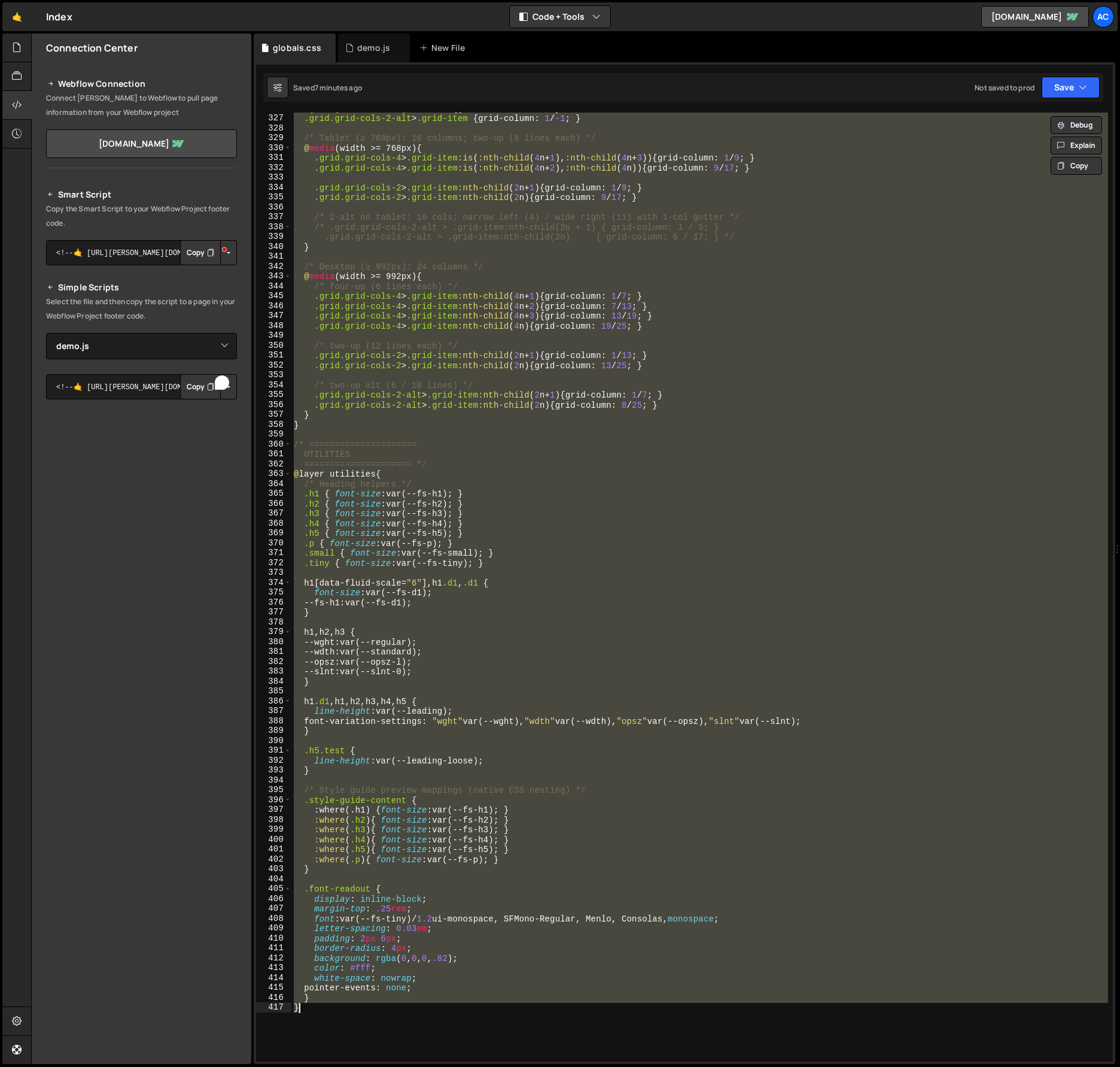
paste textarea
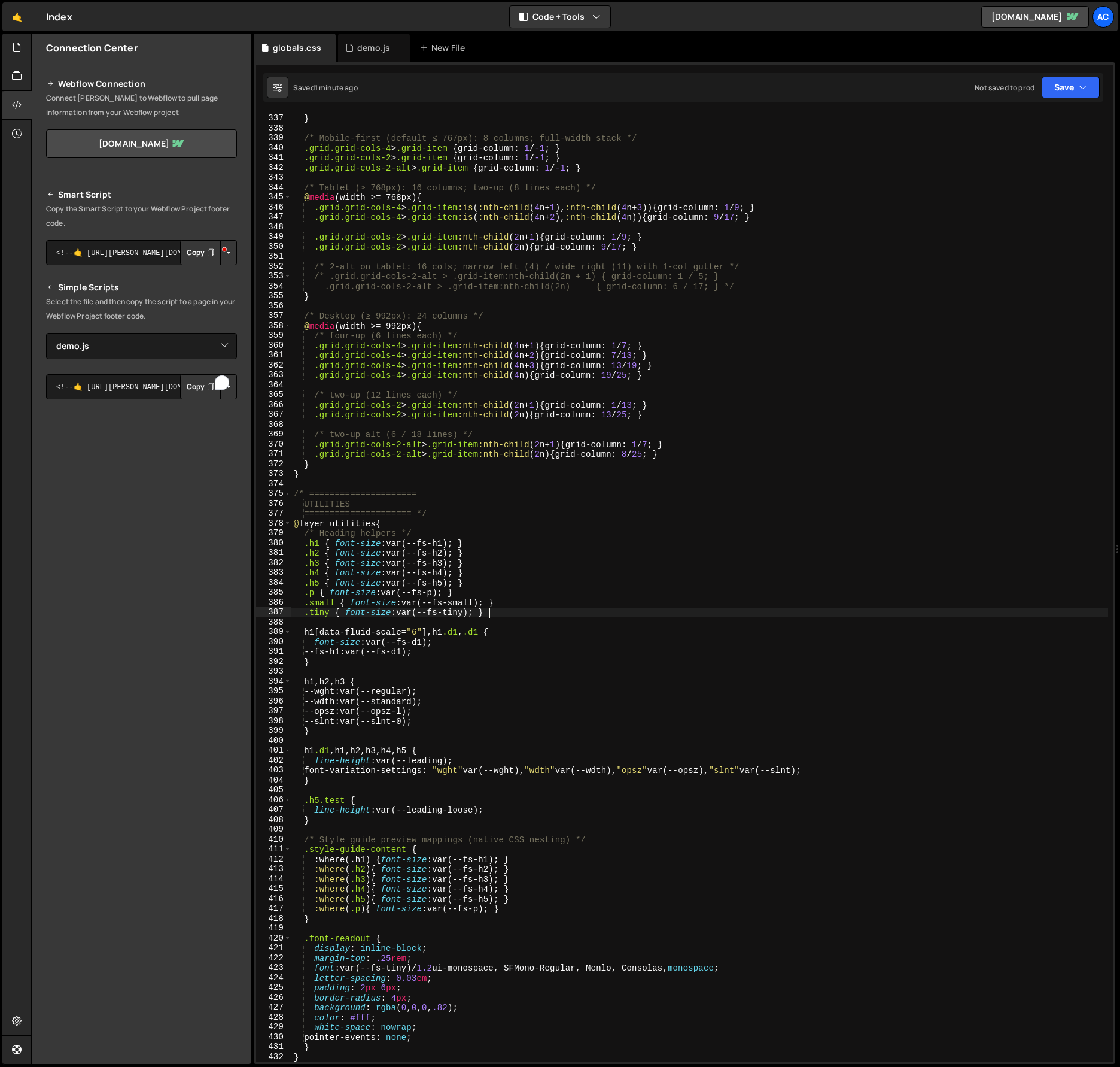
click at [649, 610] on div ".pricing_title { max-width : 6 ch ; } } /* Mobile-first (default ≤ 767px): 8 co…" at bounding box center [700, 588] width 817 height 969
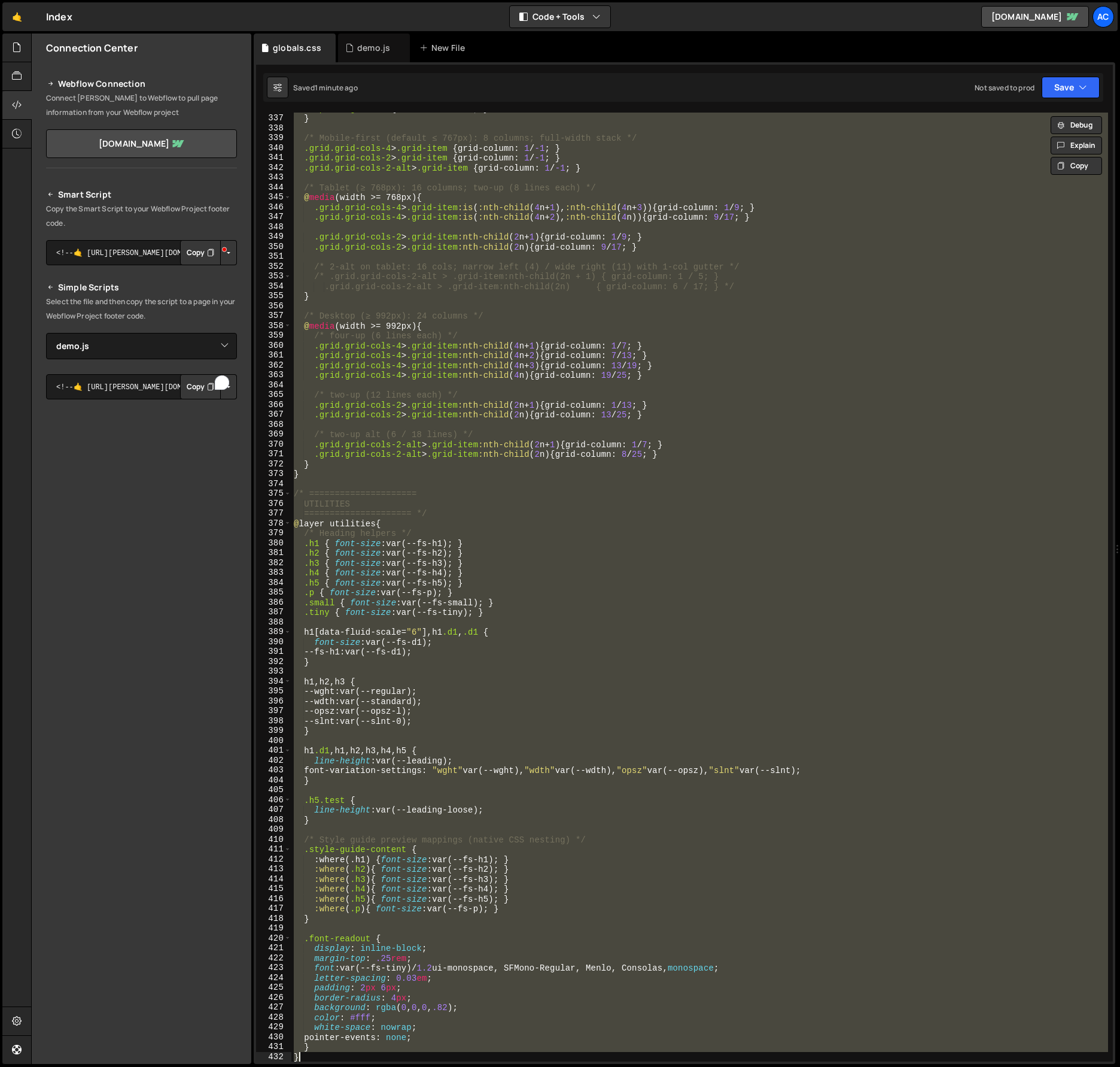
paste textarea
type textarea "}"
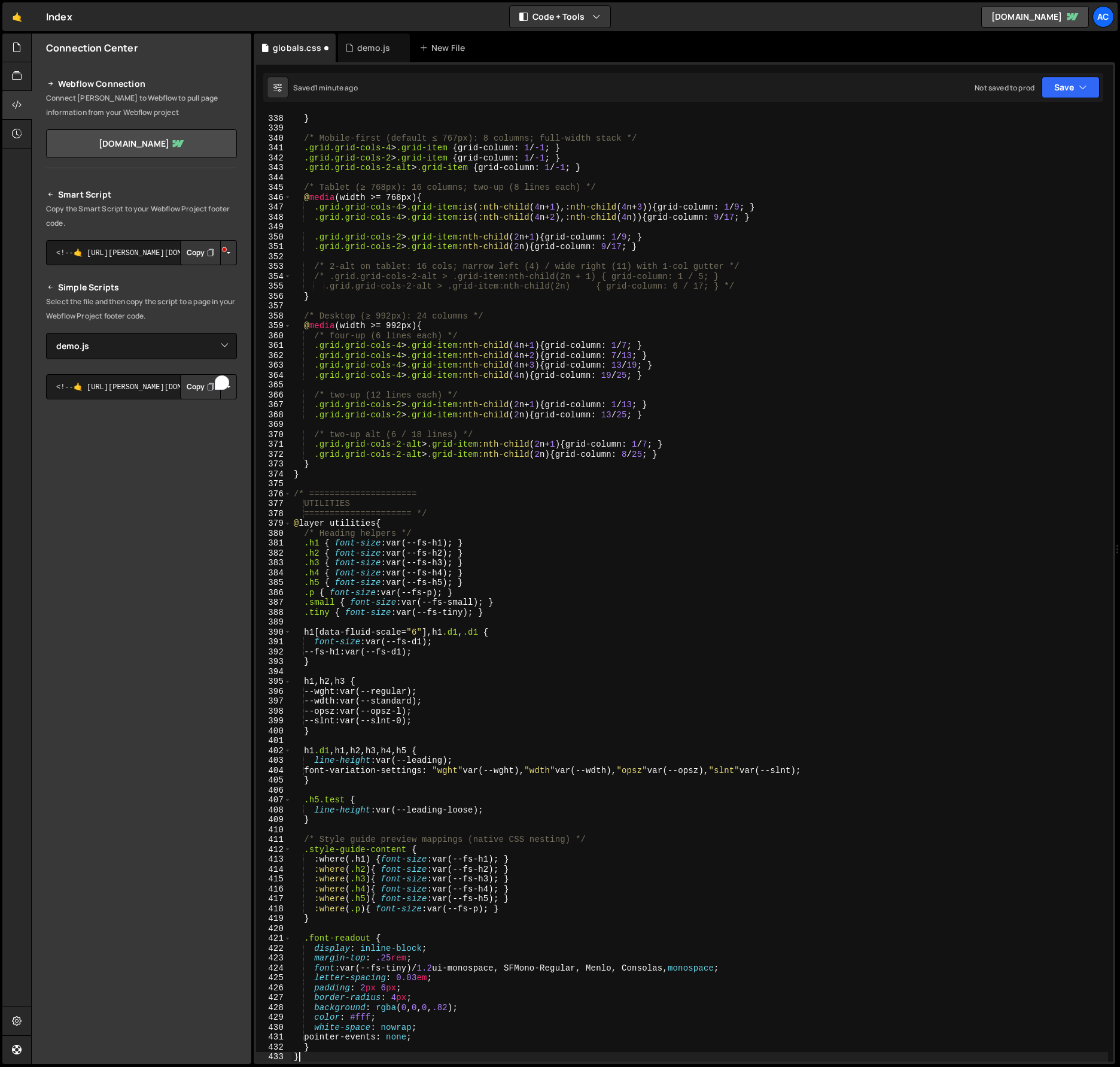
scroll to position [3348, 0]
click at [868, 622] on div ".pricing_title { max-width : 6 ch ; } } /* Mobile-first (default ≤ 767px): 8 co…" at bounding box center [700, 588] width 817 height 969
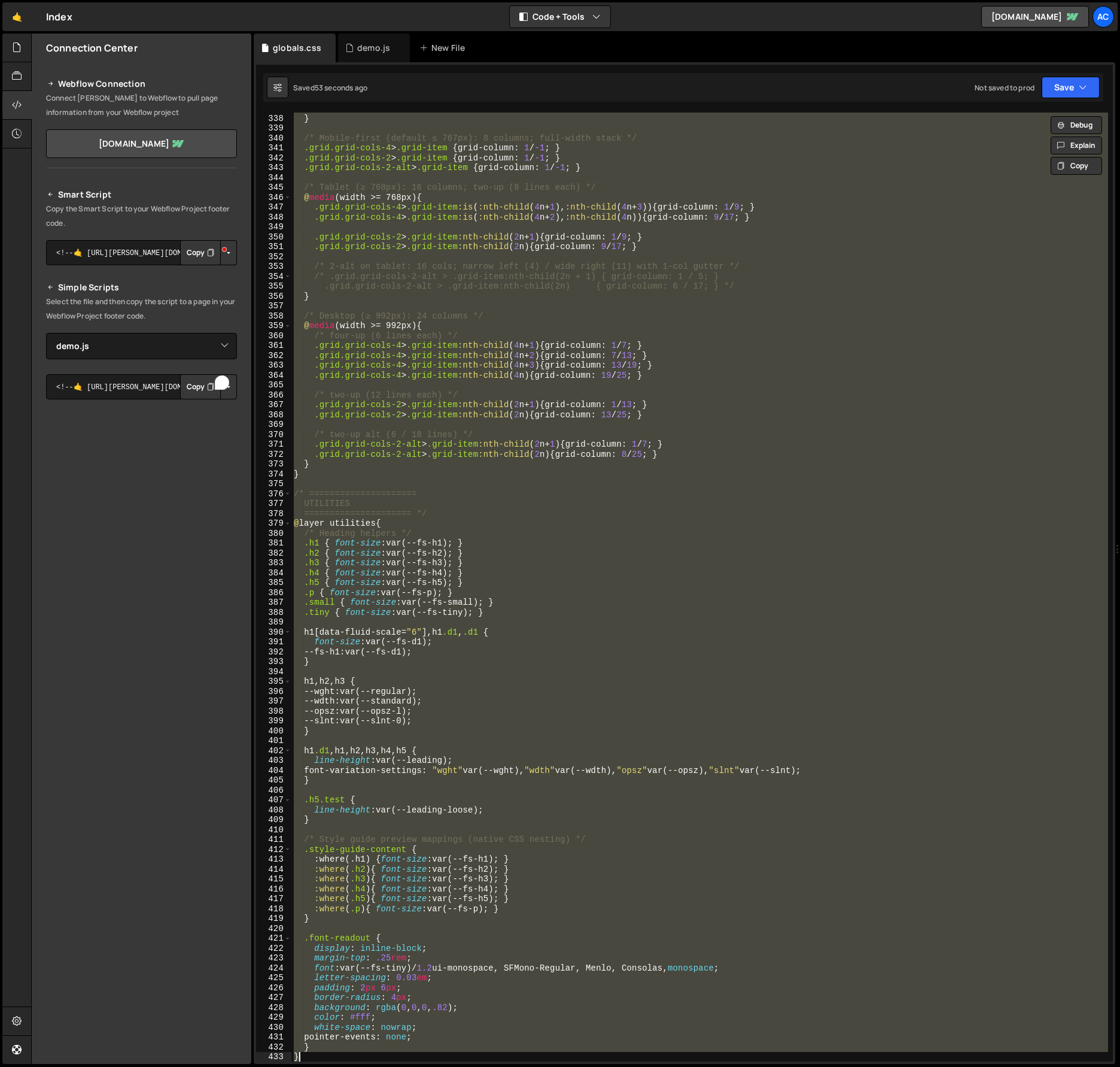
paste textarea
type textarea "}"
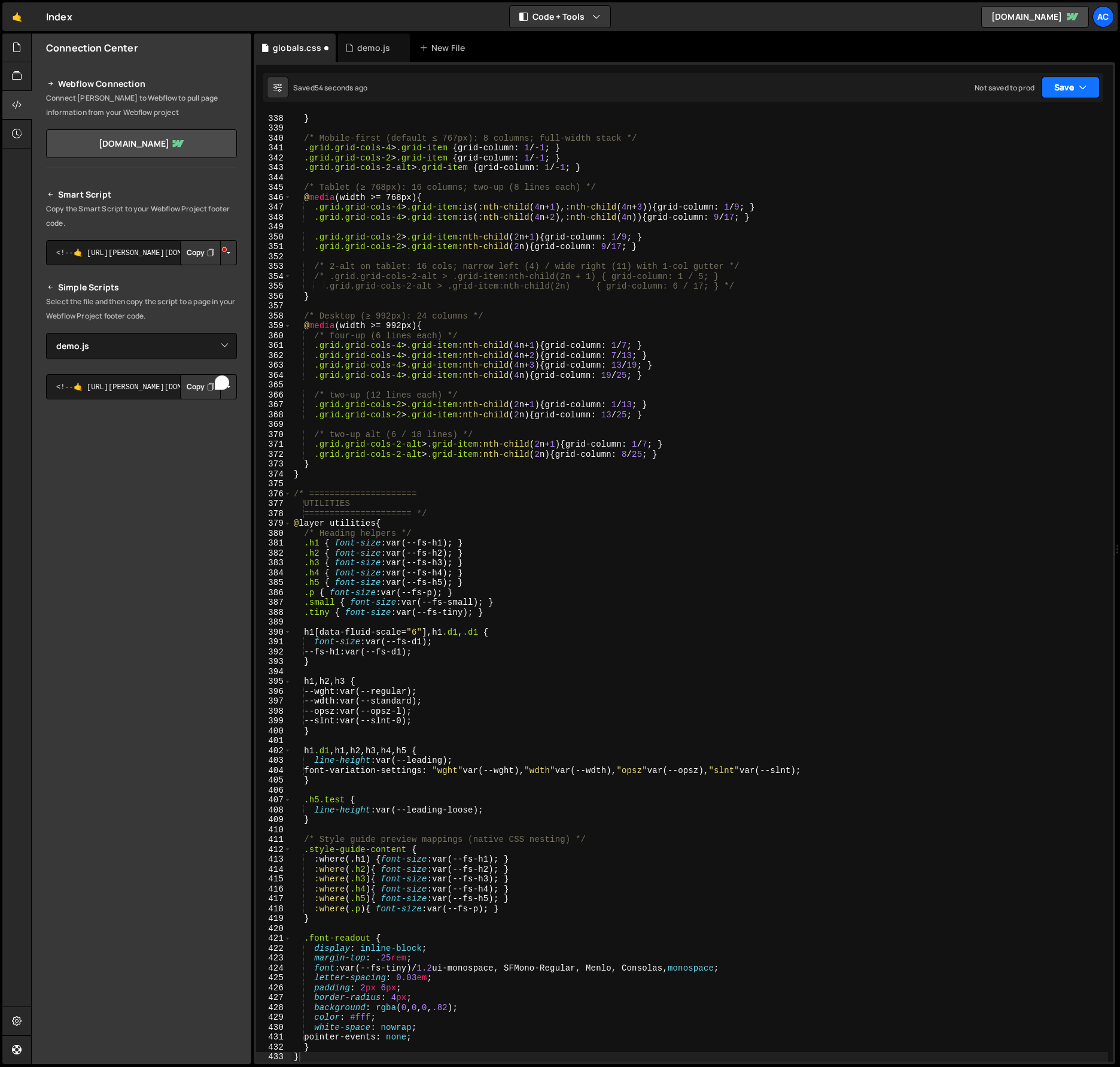
drag, startPoint x: 1062, startPoint y: 92, endPoint x: 1068, endPoint y: 91, distance: 6.1
click at [1066, 89] on button "Save" at bounding box center [1070, 87] width 58 height 22
click at [1036, 118] on div "Save to Staging S" at bounding box center [1030, 117] width 124 height 12
click at [634, 622] on div ".pricing_title { max-width : 6 ch ; } } /* Mobile-first (default ≤ 767px): 8 co…" at bounding box center [700, 588] width 817 height 969
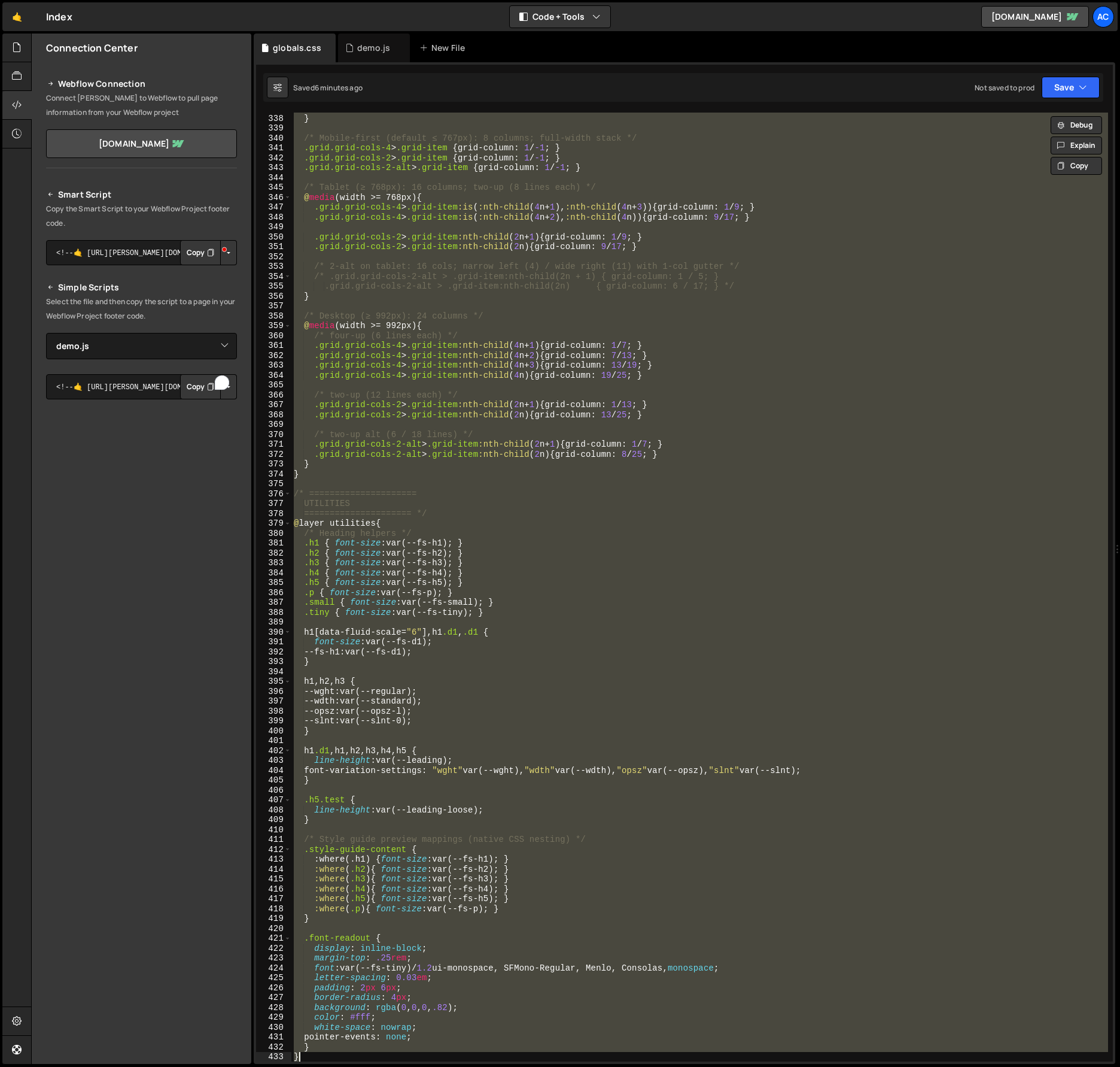
paste textarea
type textarea "}"
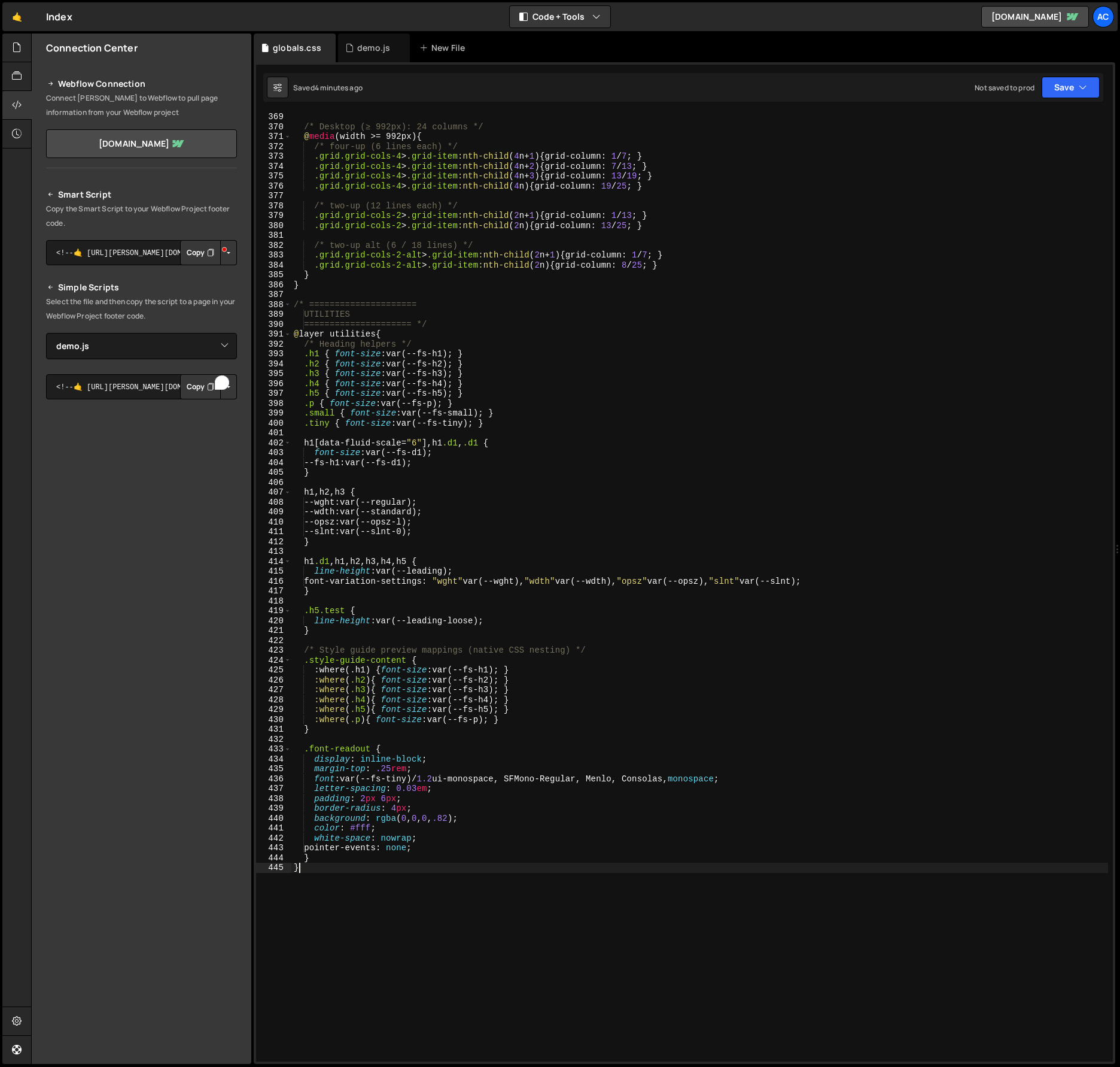
scroll to position [3529, 0]
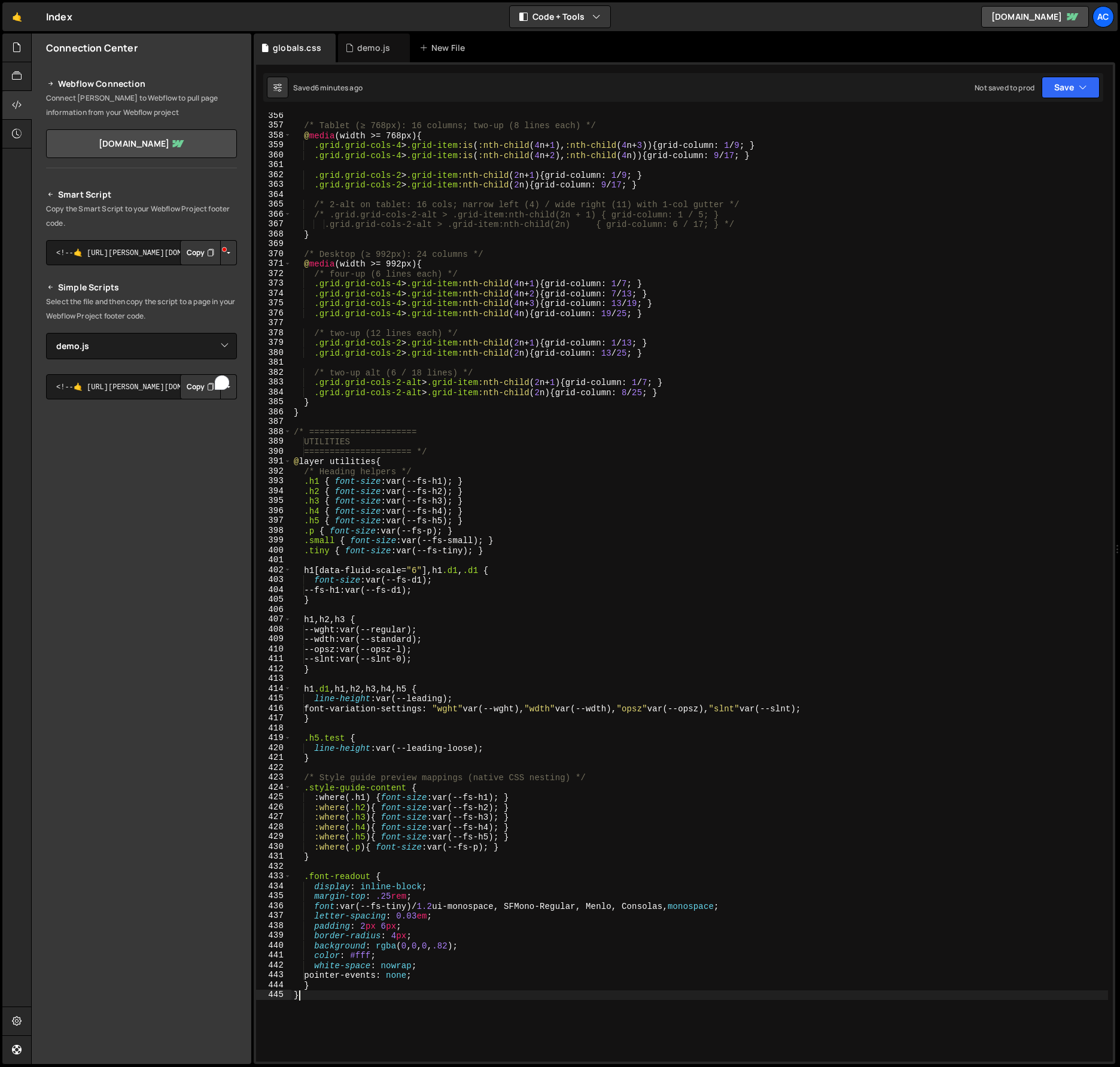
click at [745, 611] on div "/* Tablet (≥ 768px): 16 columns; two-up (8 lines each) */ @ media (width >= 768…" at bounding box center [700, 595] width 817 height 969
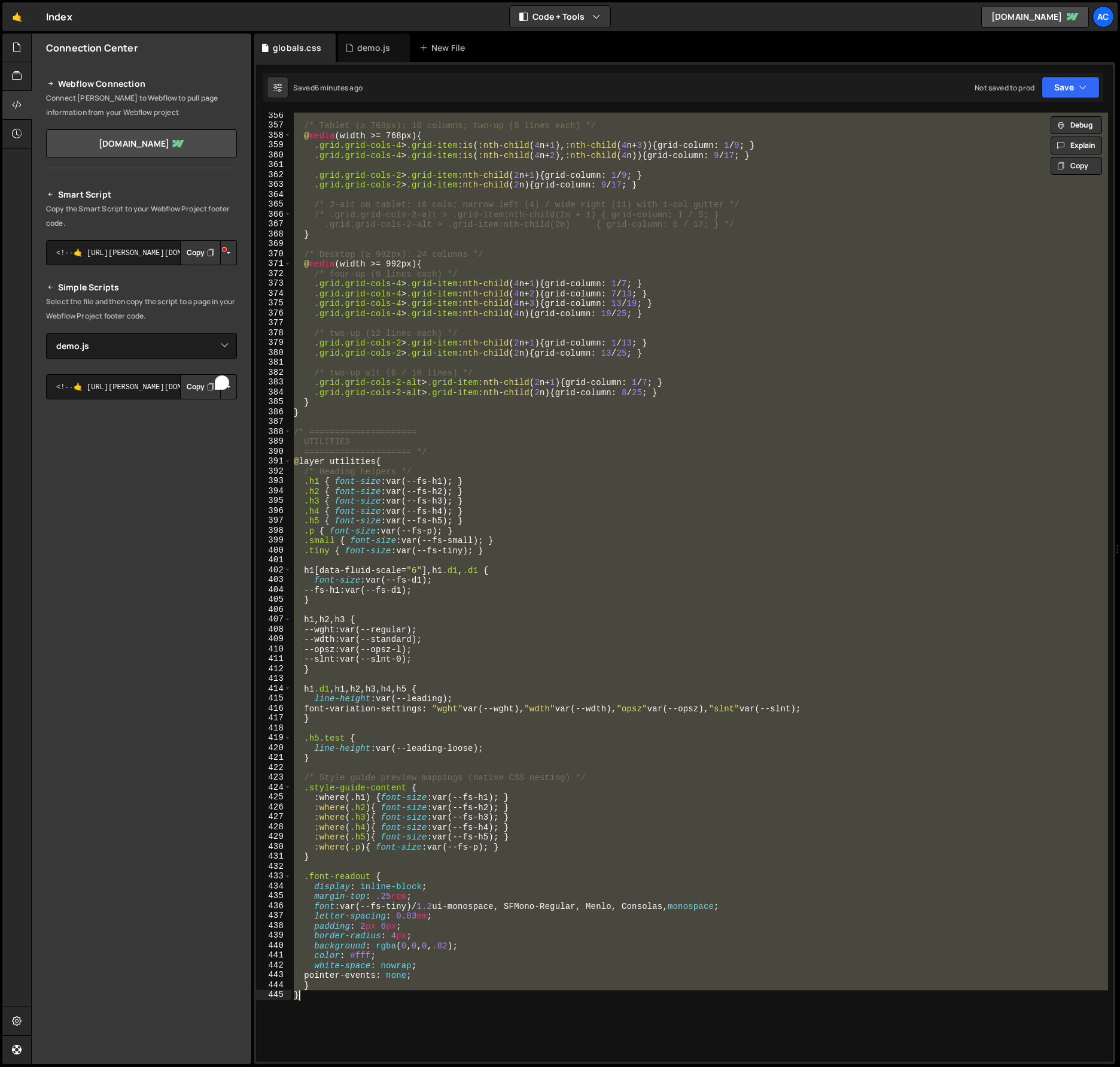
paste textarea
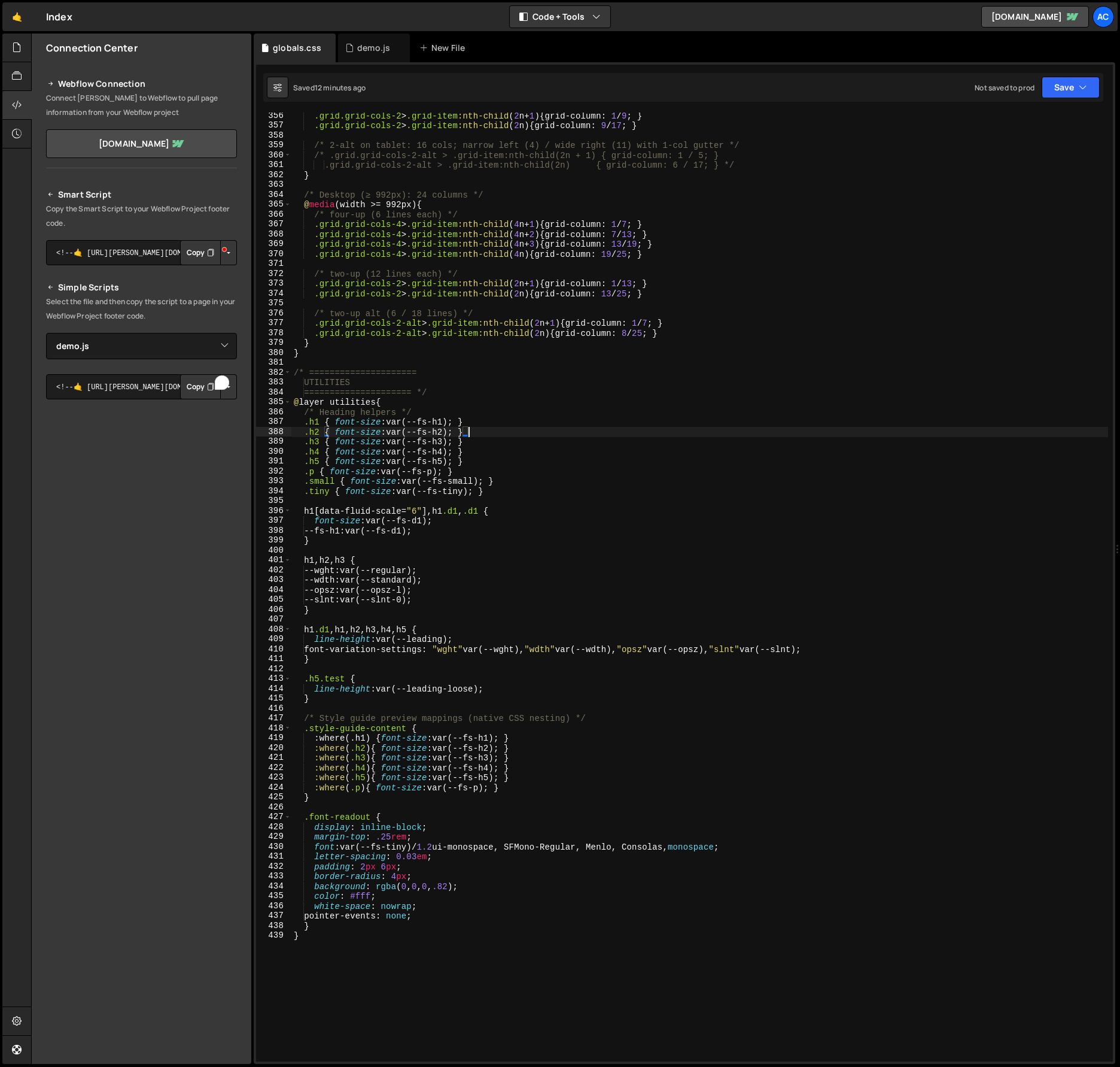
click at [731, 436] on div ".grid.grid-cols-2 > .grid-item :nth-child ( 2 n + 1 ) { grid-column : 1 / 9 ; }…" at bounding box center [700, 595] width 817 height 969
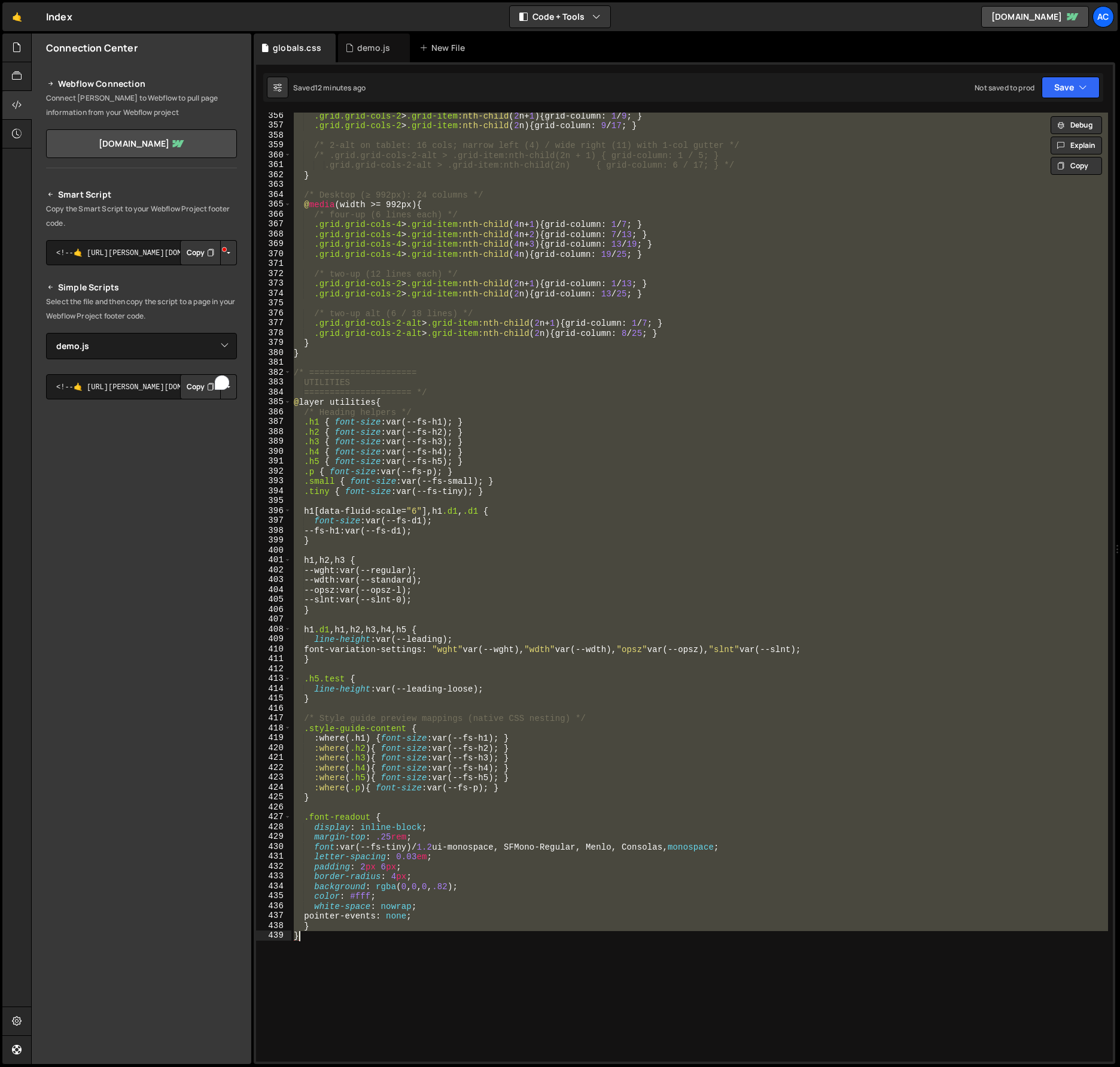
paste textarea
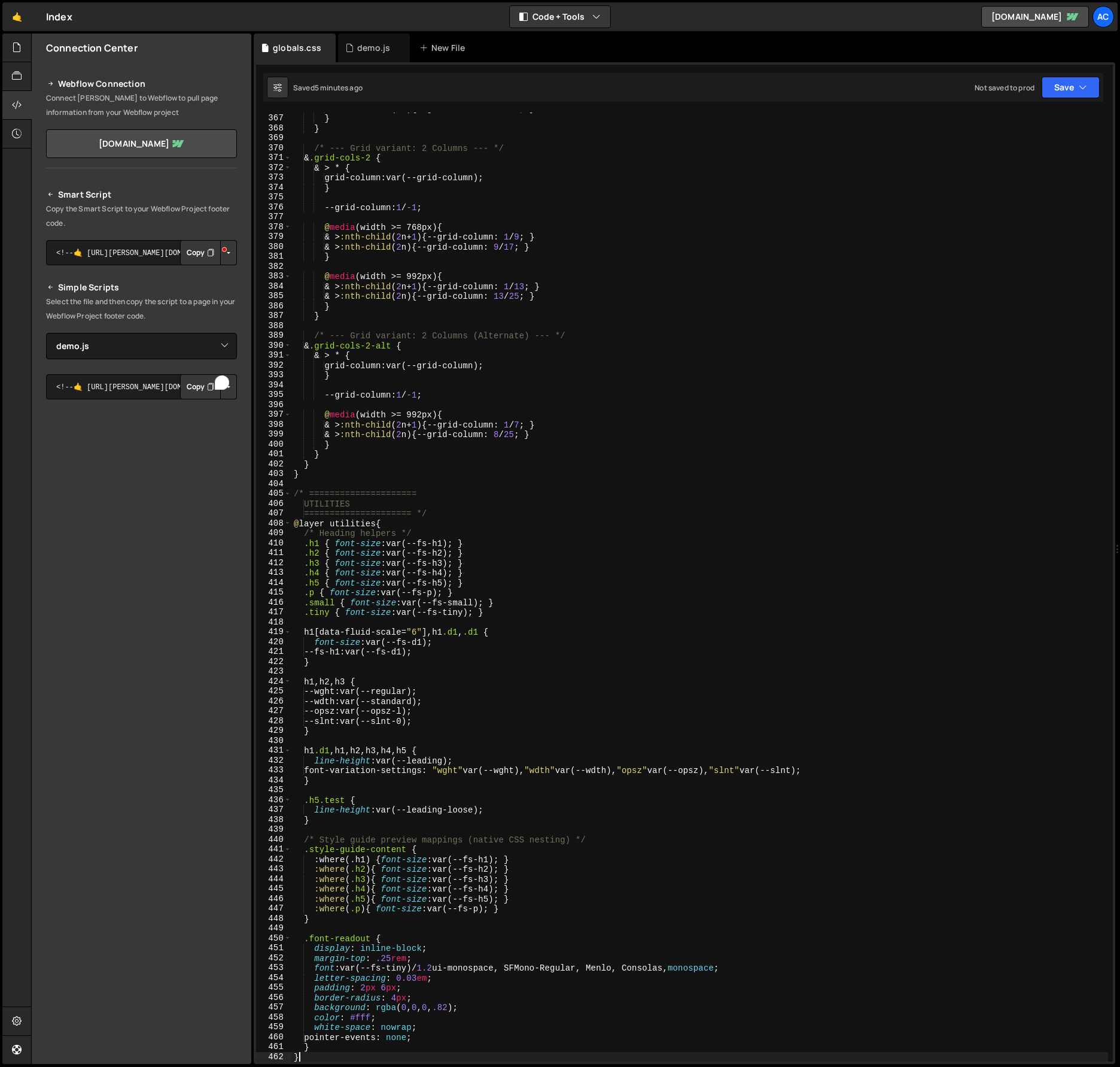
click at [697, 506] on div "& > :nth-child ( 4 n ) { --grid-column : 19 / 25 ; } } } /* --- Grid variant: 2…" at bounding box center [700, 588] width 817 height 969
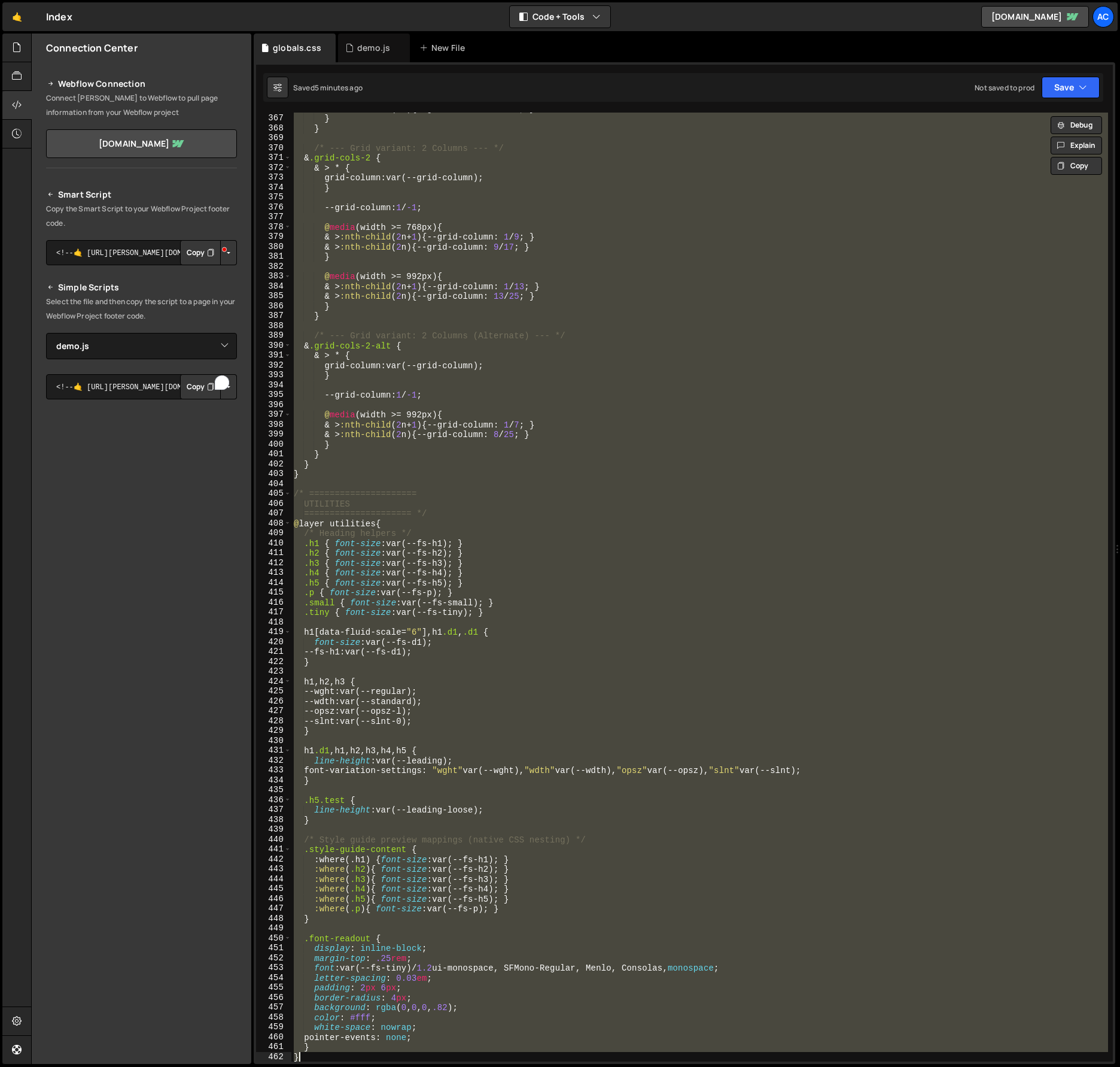
paste textarea
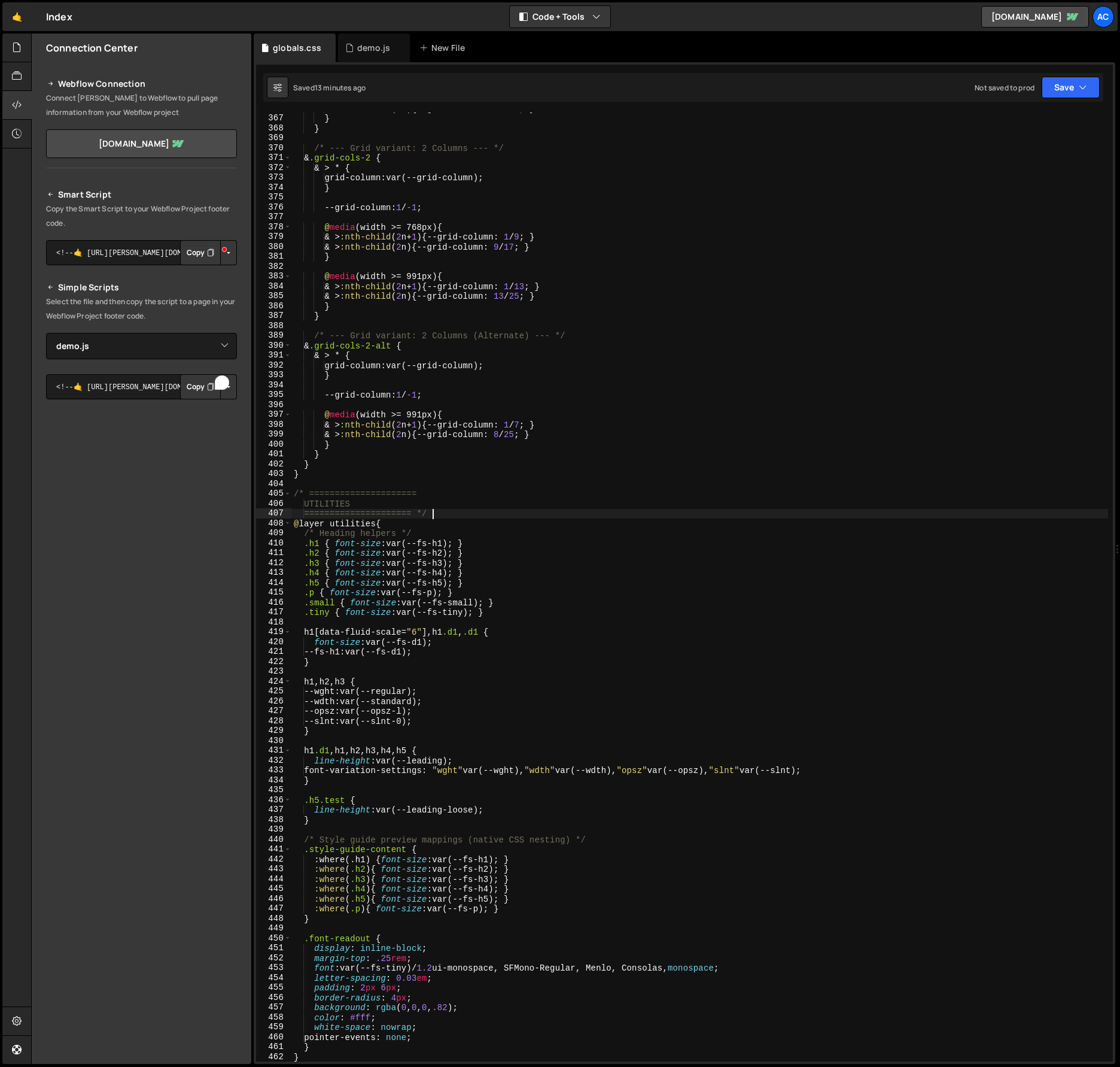
click at [748, 512] on div "& > :nth-child ( 4 n ) { --grid-column : 19 / 25 ; } } } /* --- Grid variant: 2…" at bounding box center [700, 588] width 817 height 969
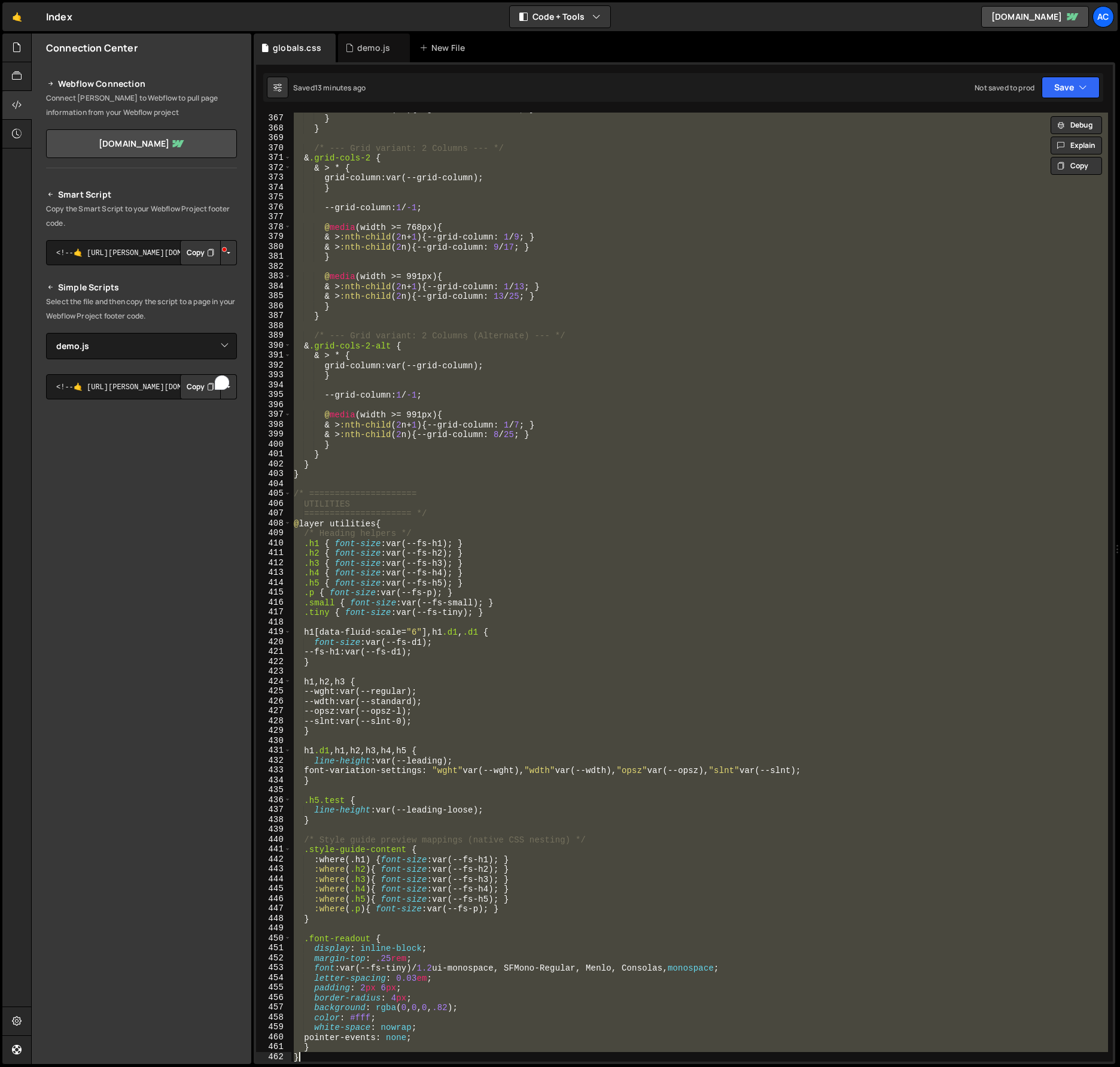
paste textarea
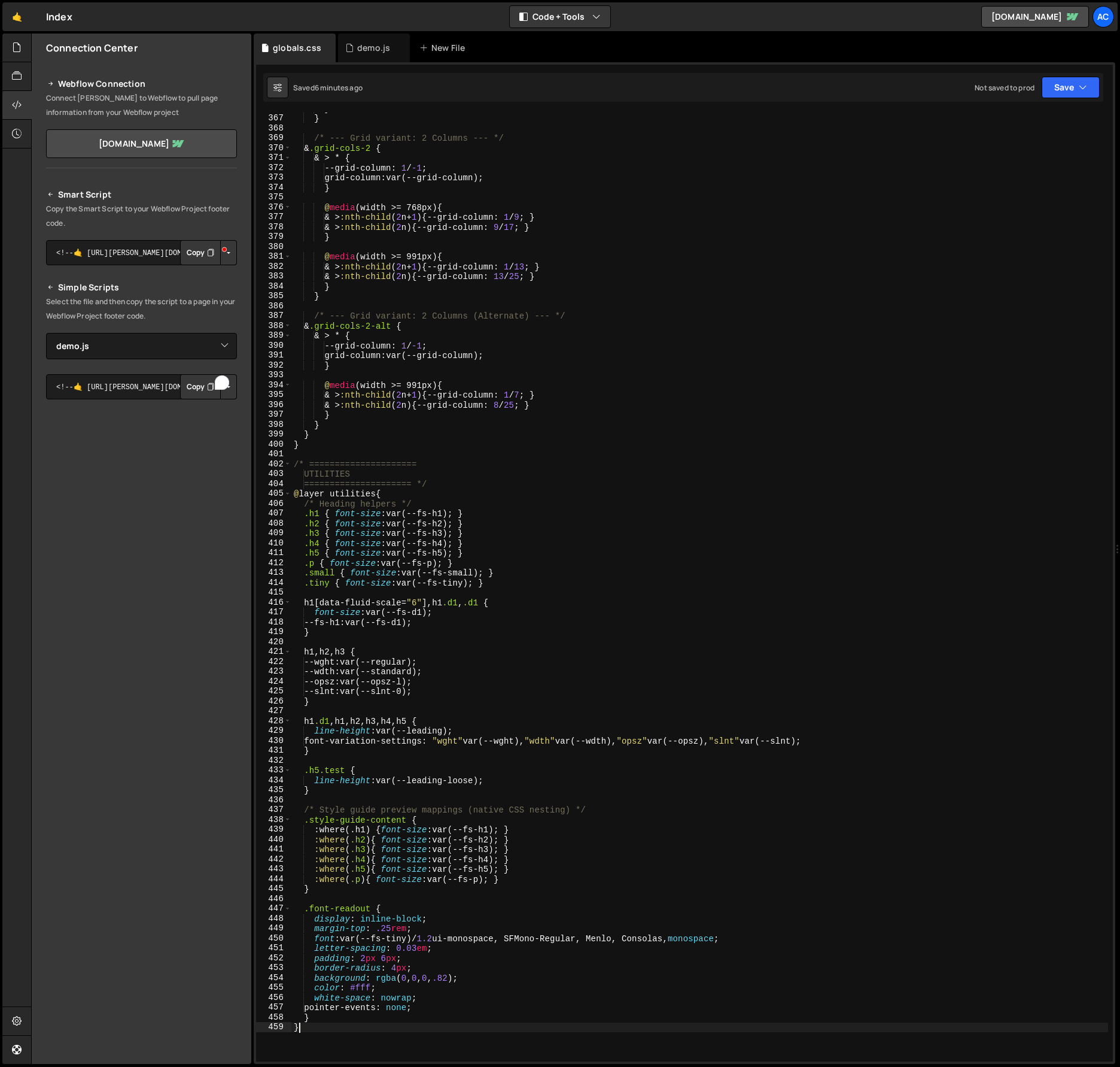
click at [707, 474] on div "} } /* --- Grid variant: 2 Columns --- */ & .grid-cols-2 { & > * { --grid-colum…" at bounding box center [700, 588] width 817 height 969
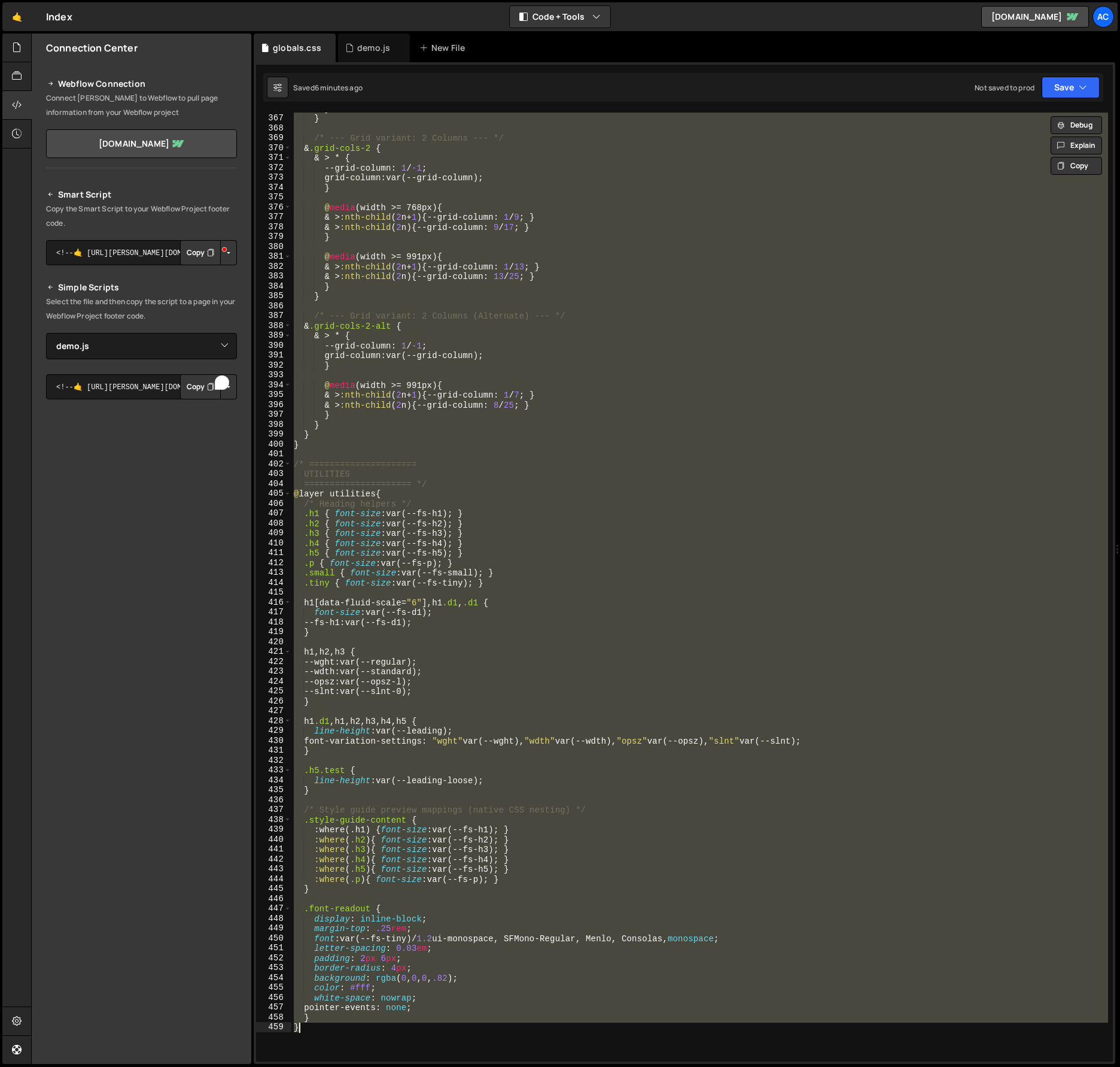
paste textarea
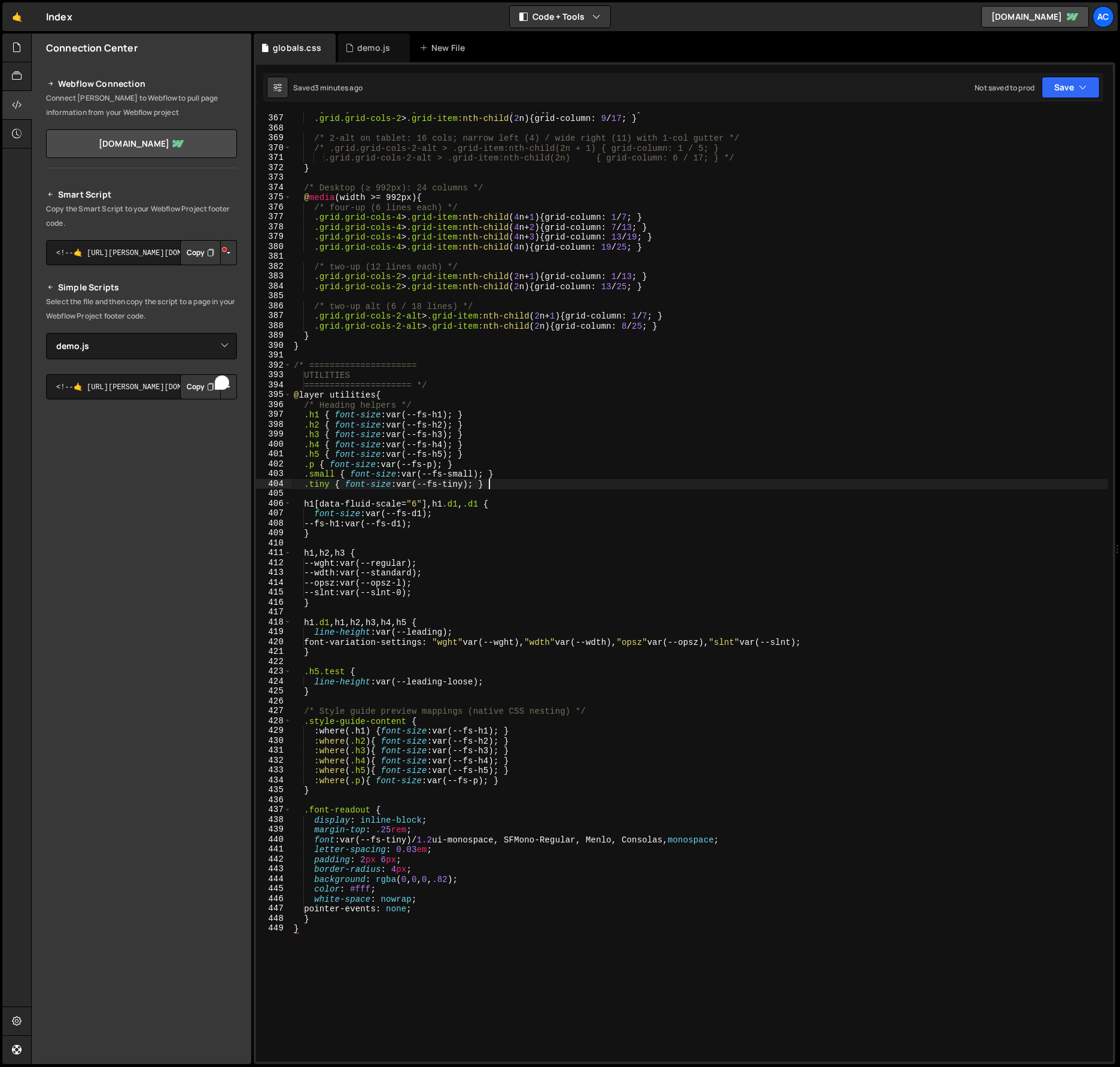
click at [727, 488] on div ".grid.grid-cols-2 > .grid-item :nth-child ( 2 n + 1 ) { grid-column : 1 / 9 ; }…" at bounding box center [700, 588] width 817 height 969
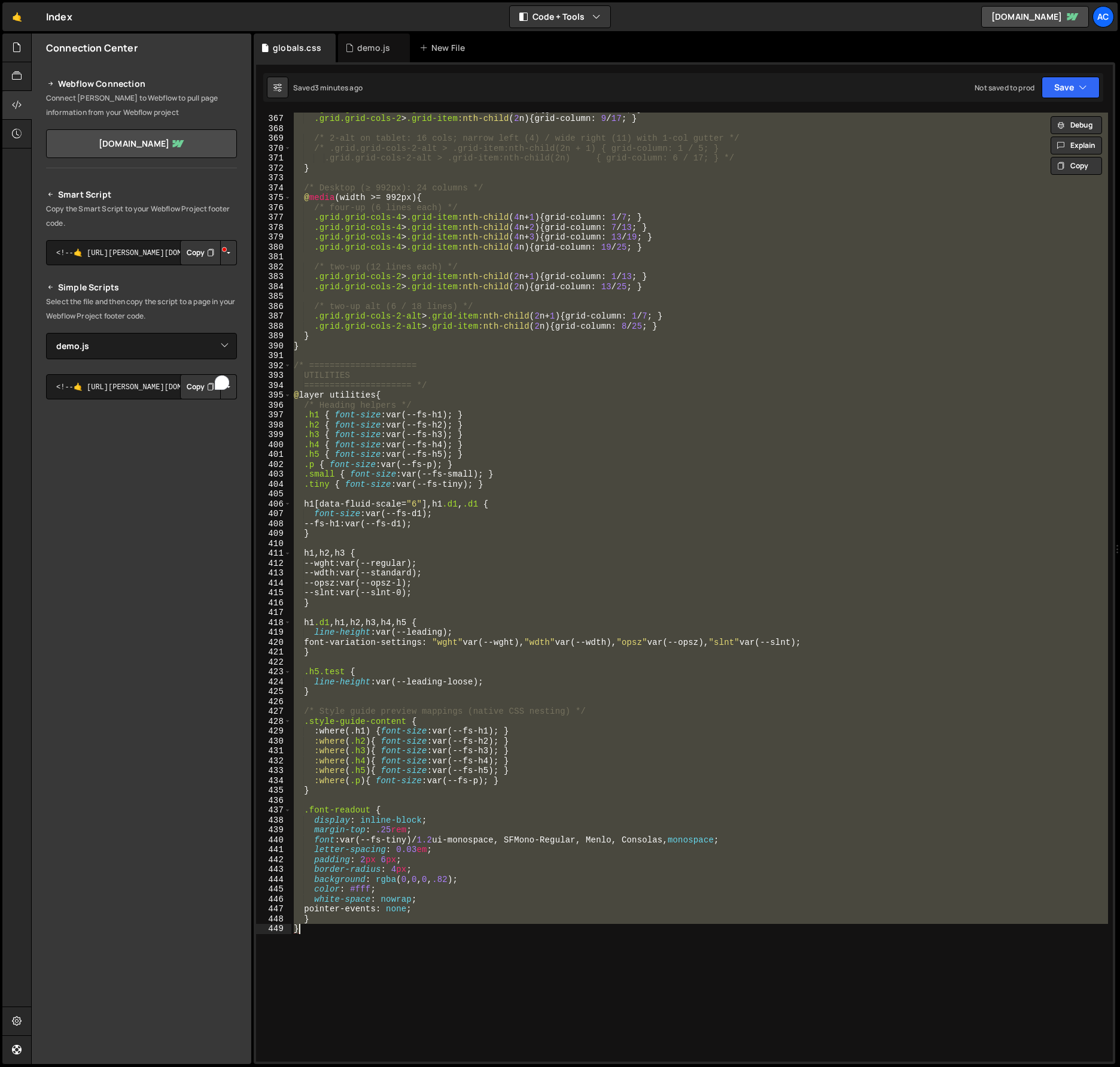
paste textarea
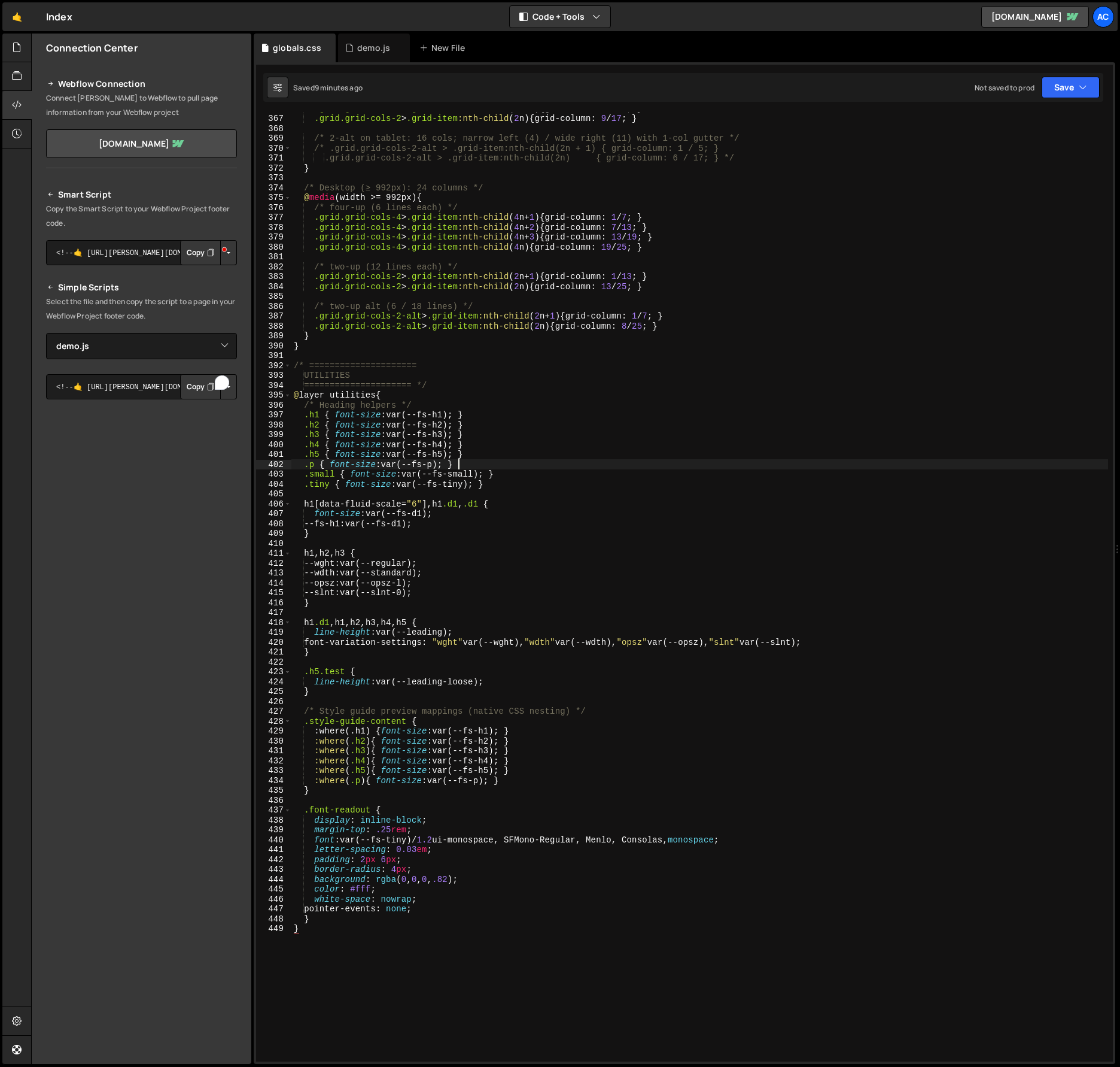
click at [719, 466] on div ".grid.grid-cols-2 > .grid-item :nth-child ( 2 n + 1 ) { grid-column : 1 / 9 ; }…" at bounding box center [700, 588] width 817 height 969
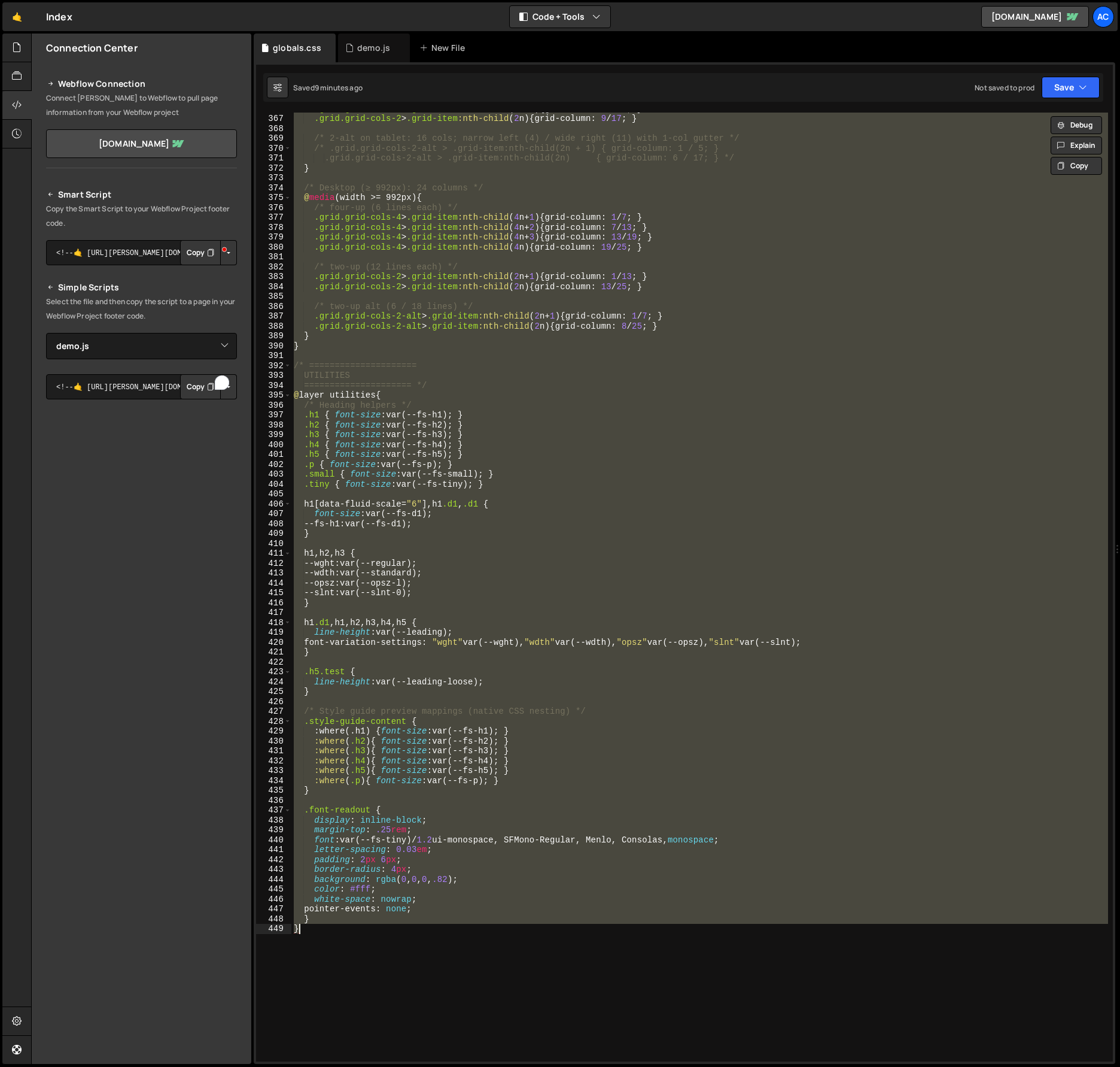
paste textarea
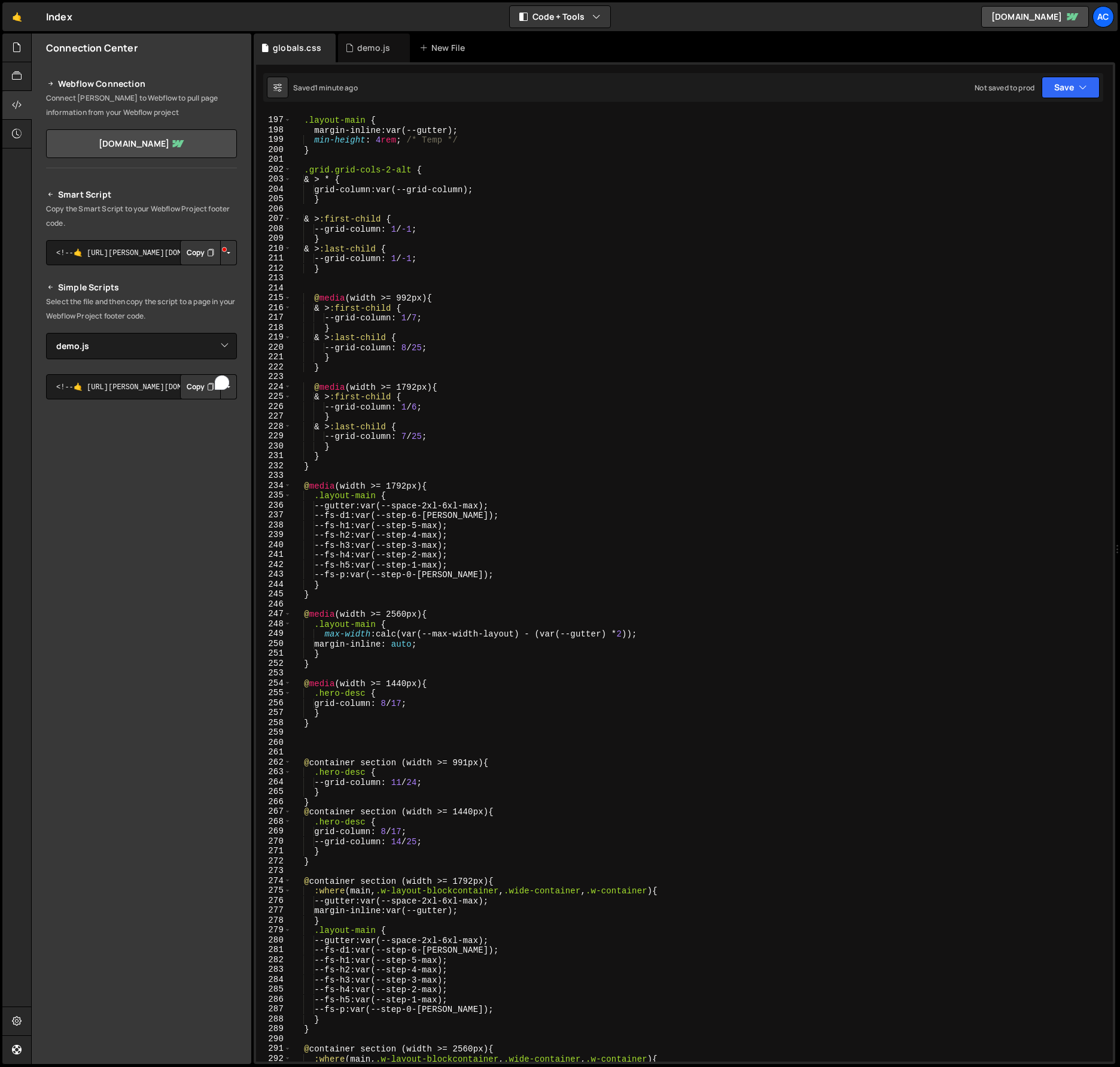
scroll to position [1788, 0]
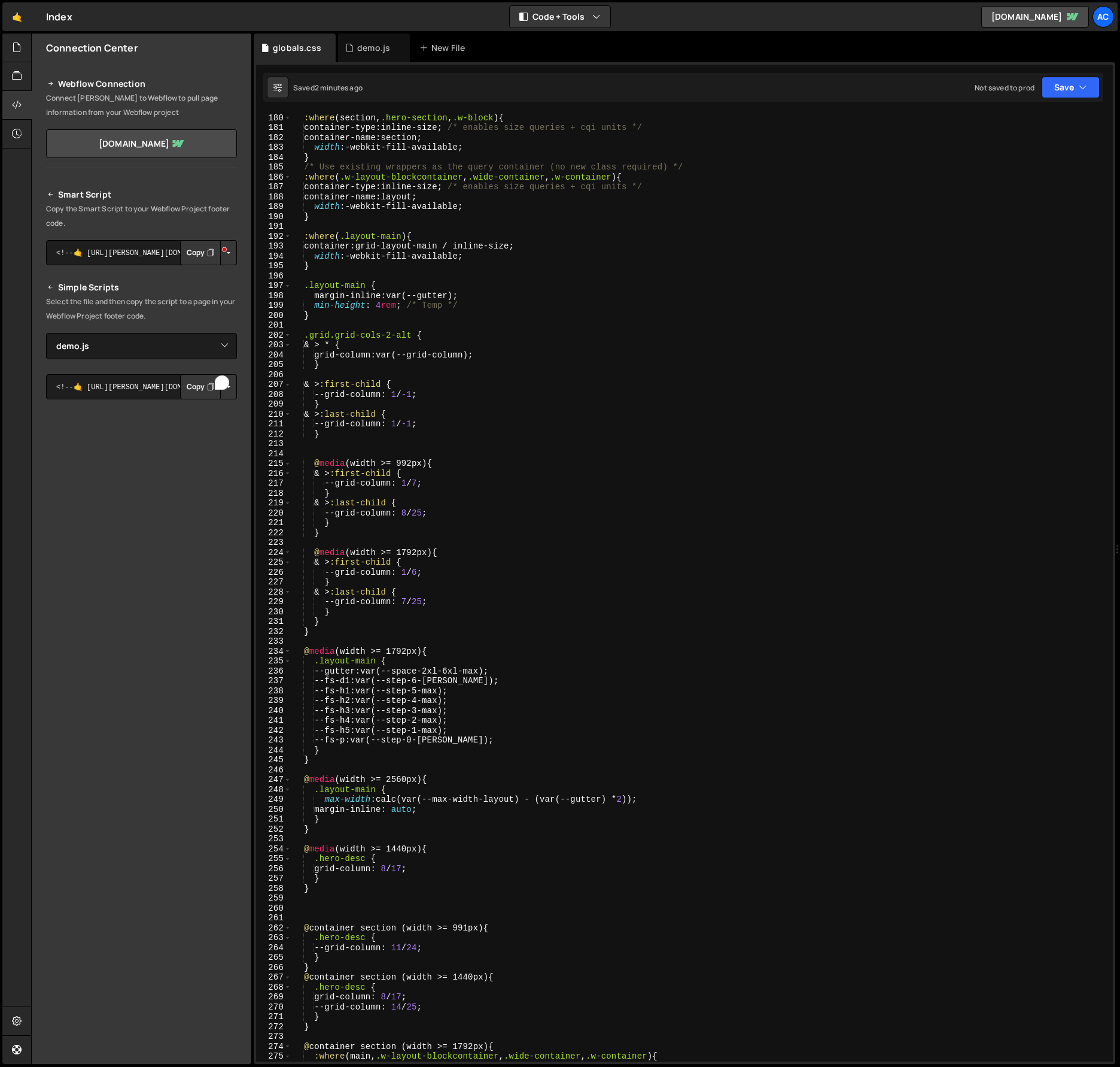
click at [916, 616] on div "@ layer core { :where ( section , .hero-section , .w-block ) { container-type :…" at bounding box center [700, 588] width 817 height 969
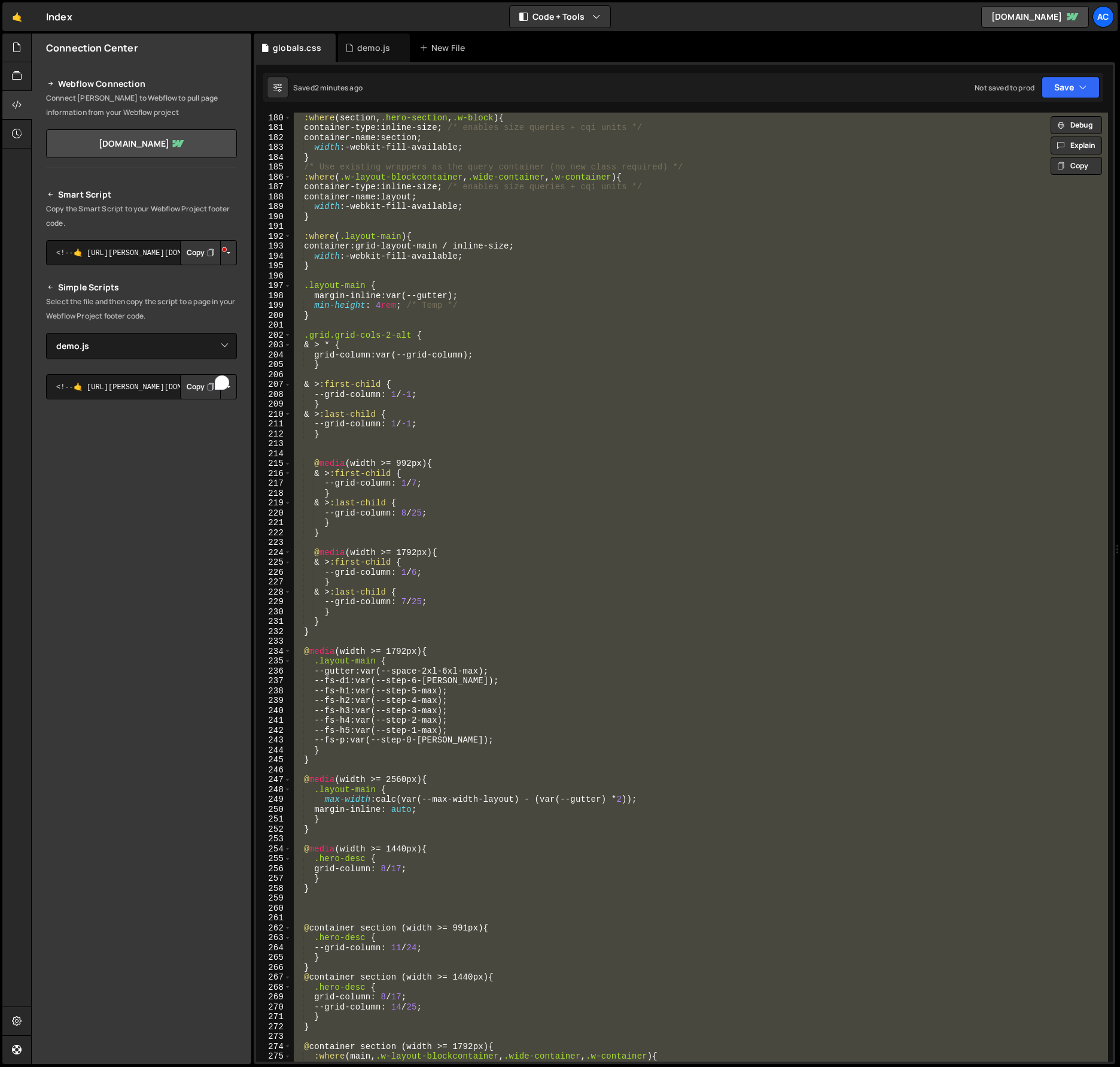
paste textarea
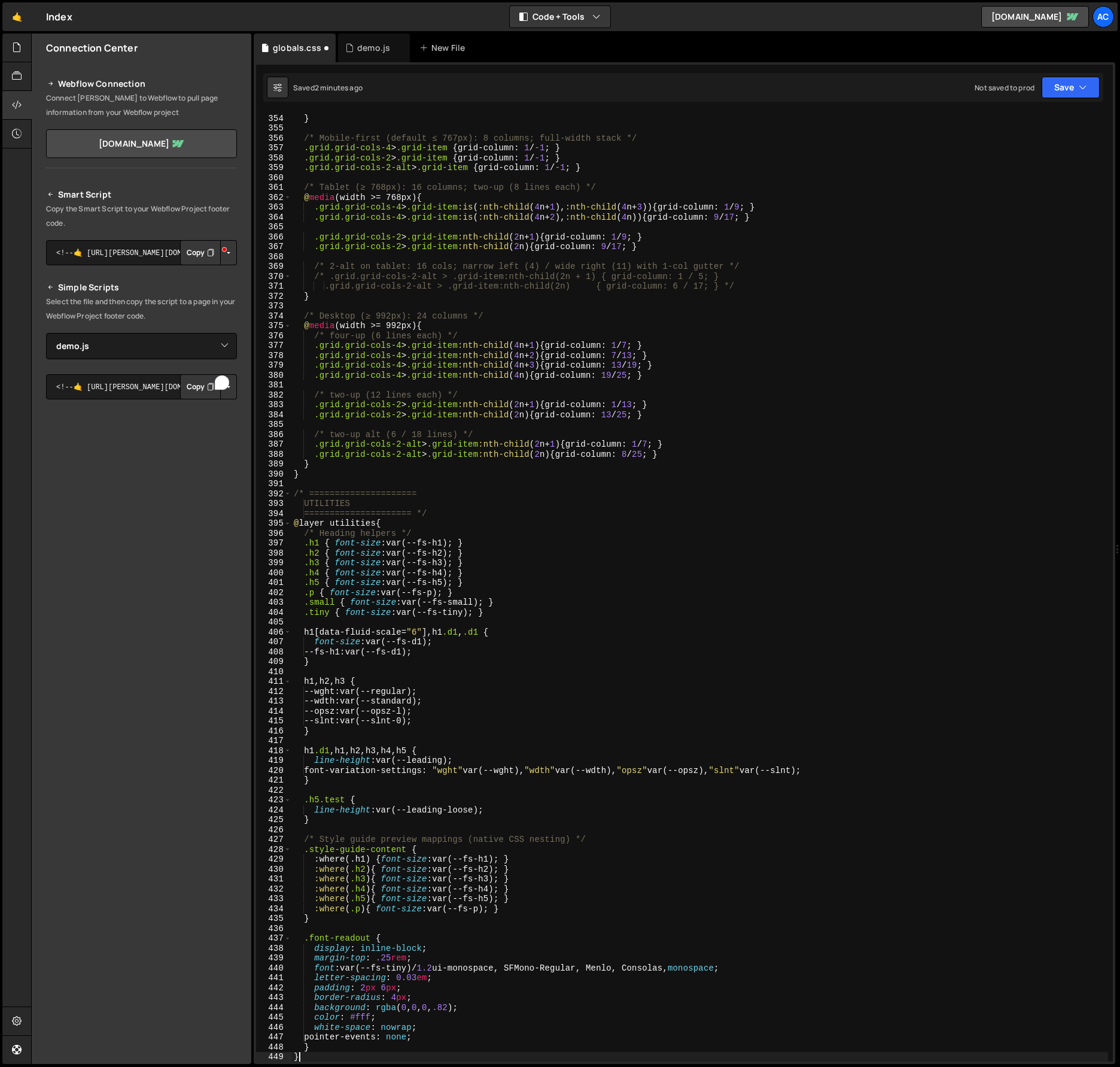
scroll to position [3506, 0]
click at [652, 570] on div ".pricing_title { max-width : 6 ch ; } } /* Mobile-first (default ≤ 767px): 8 co…" at bounding box center [700, 588] width 817 height 969
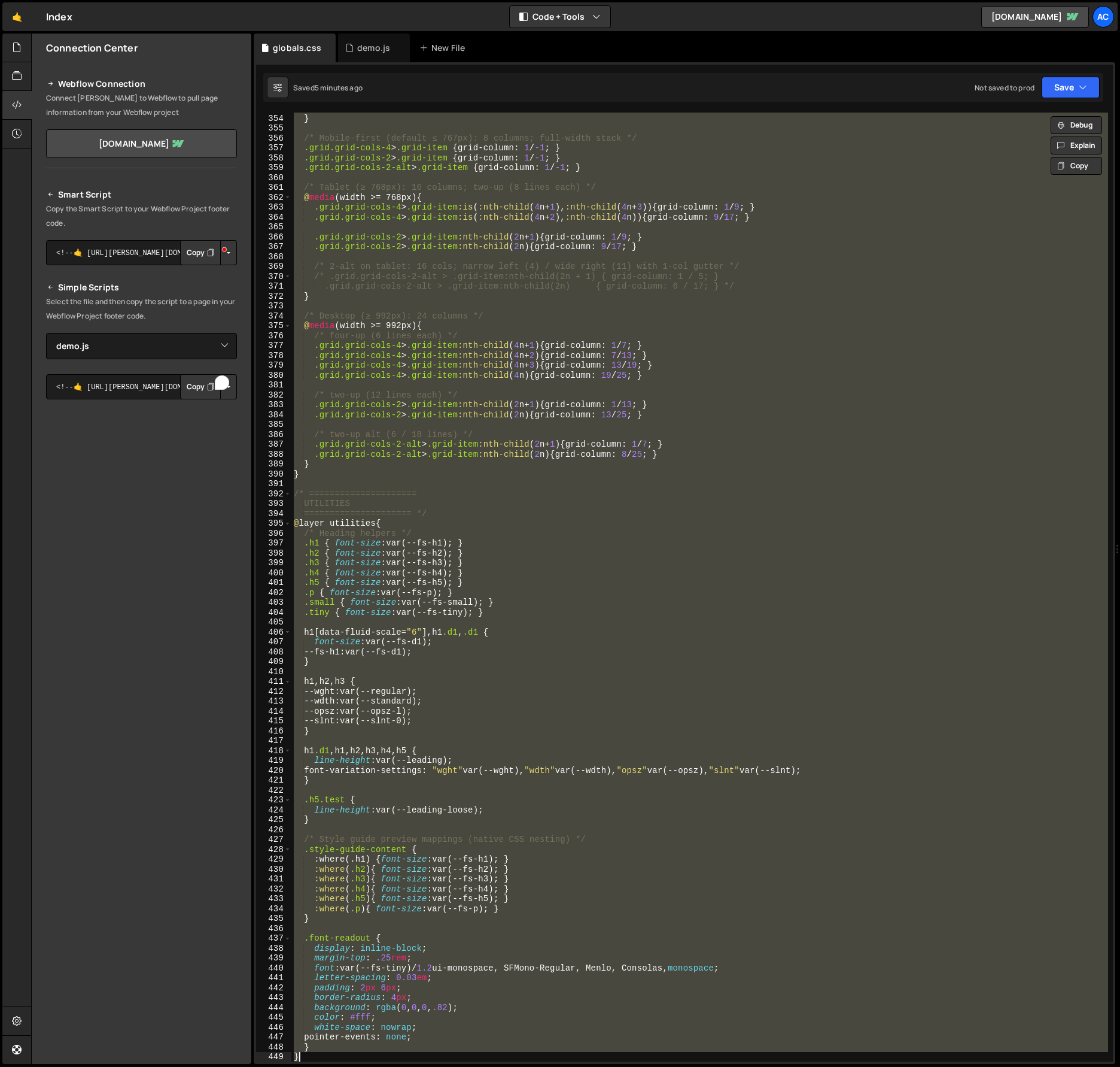
paste textarea
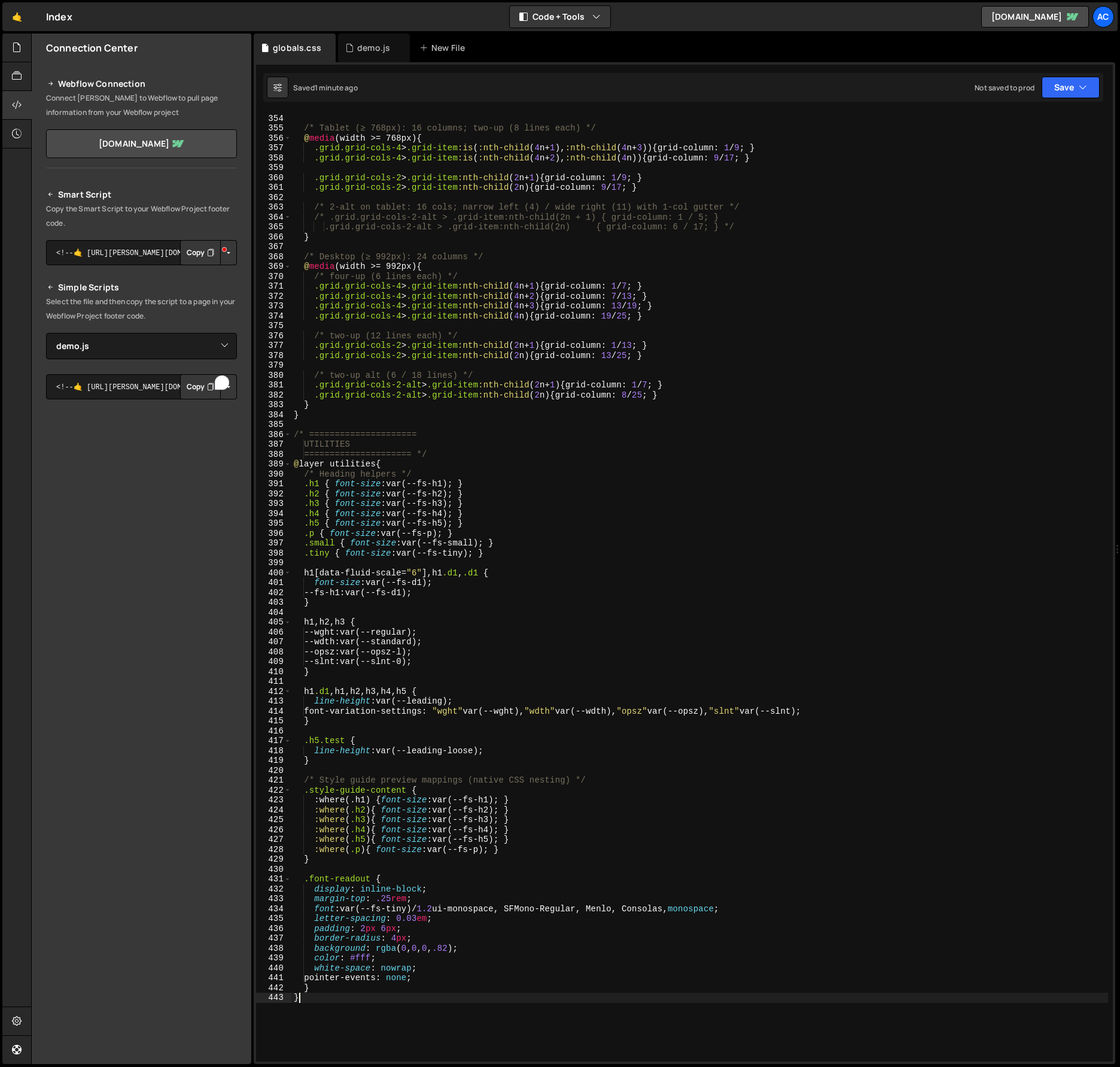
click at [899, 497] on div ".grid.grid-cols-2-alt > .grid-item { grid-column : 1 / -1 ; } /* Tablet (≥ 768p…" at bounding box center [700, 588] width 817 height 969
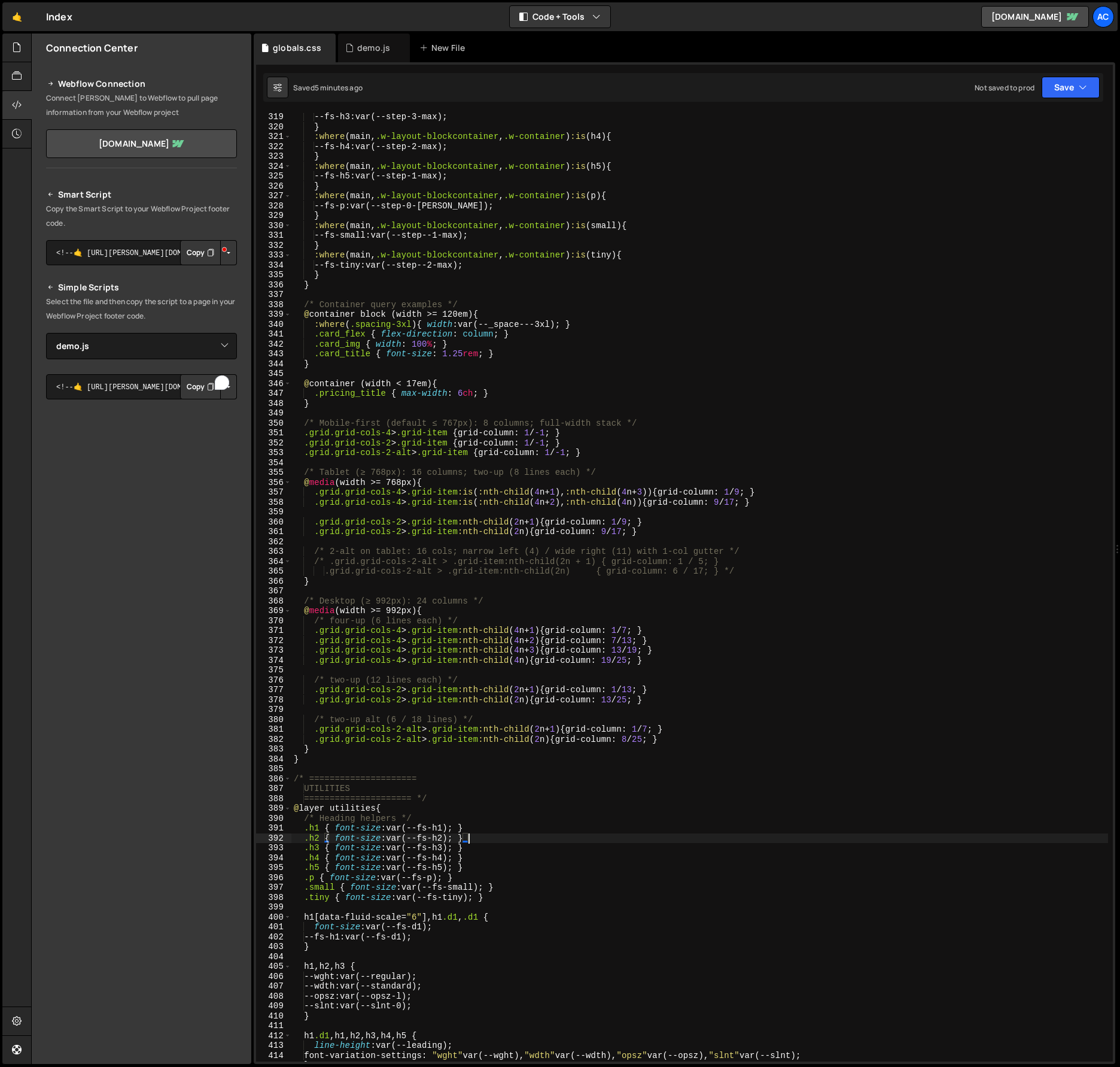
scroll to position [3163, 0]
click at [894, 574] on div "--fs-h3 : var(--step-3-max) ; } :where ( main , .w-layout-blockcontainer , .w-c…" at bounding box center [700, 595] width 817 height 969
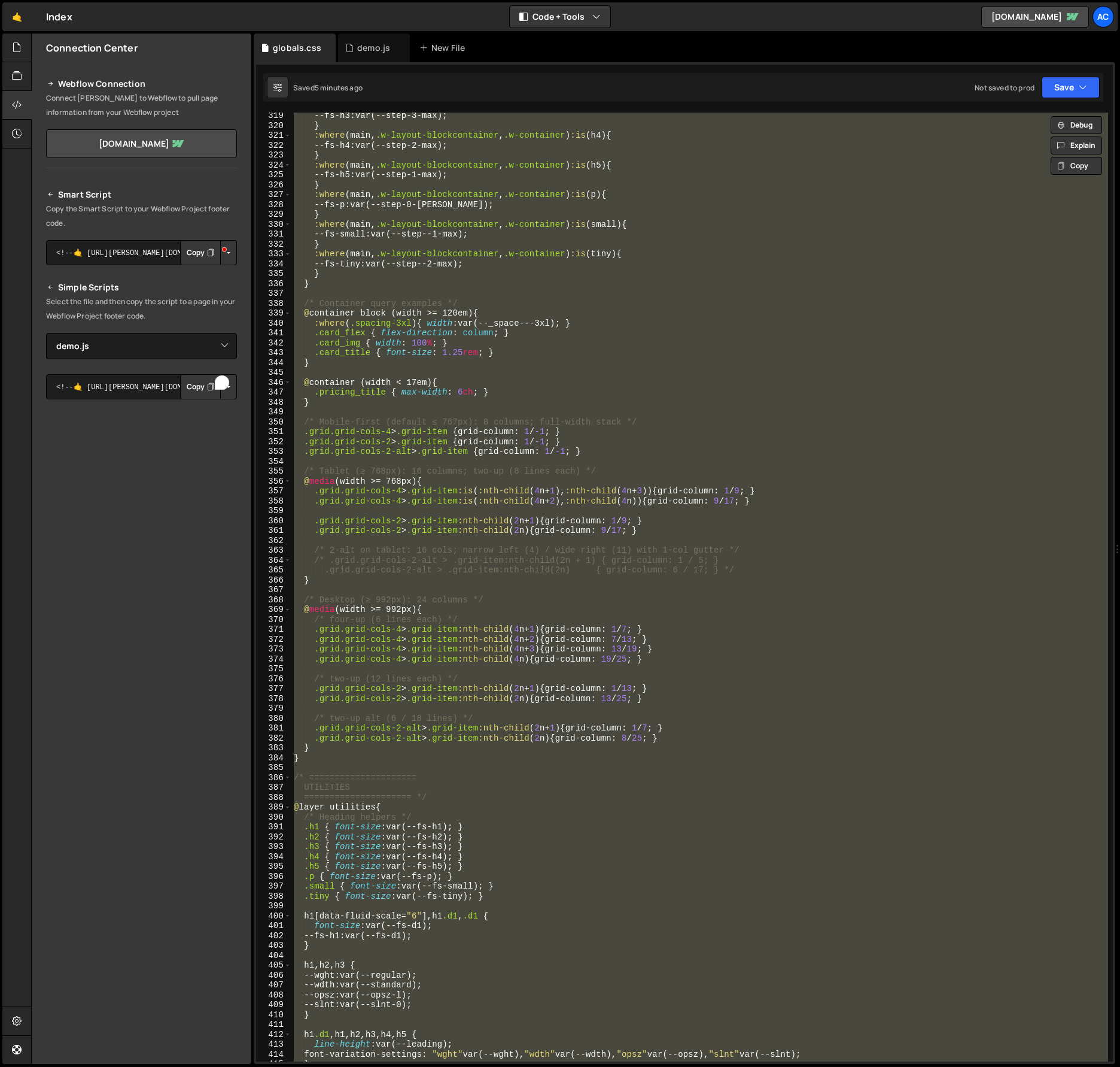
paste textarea
type textarea "}"
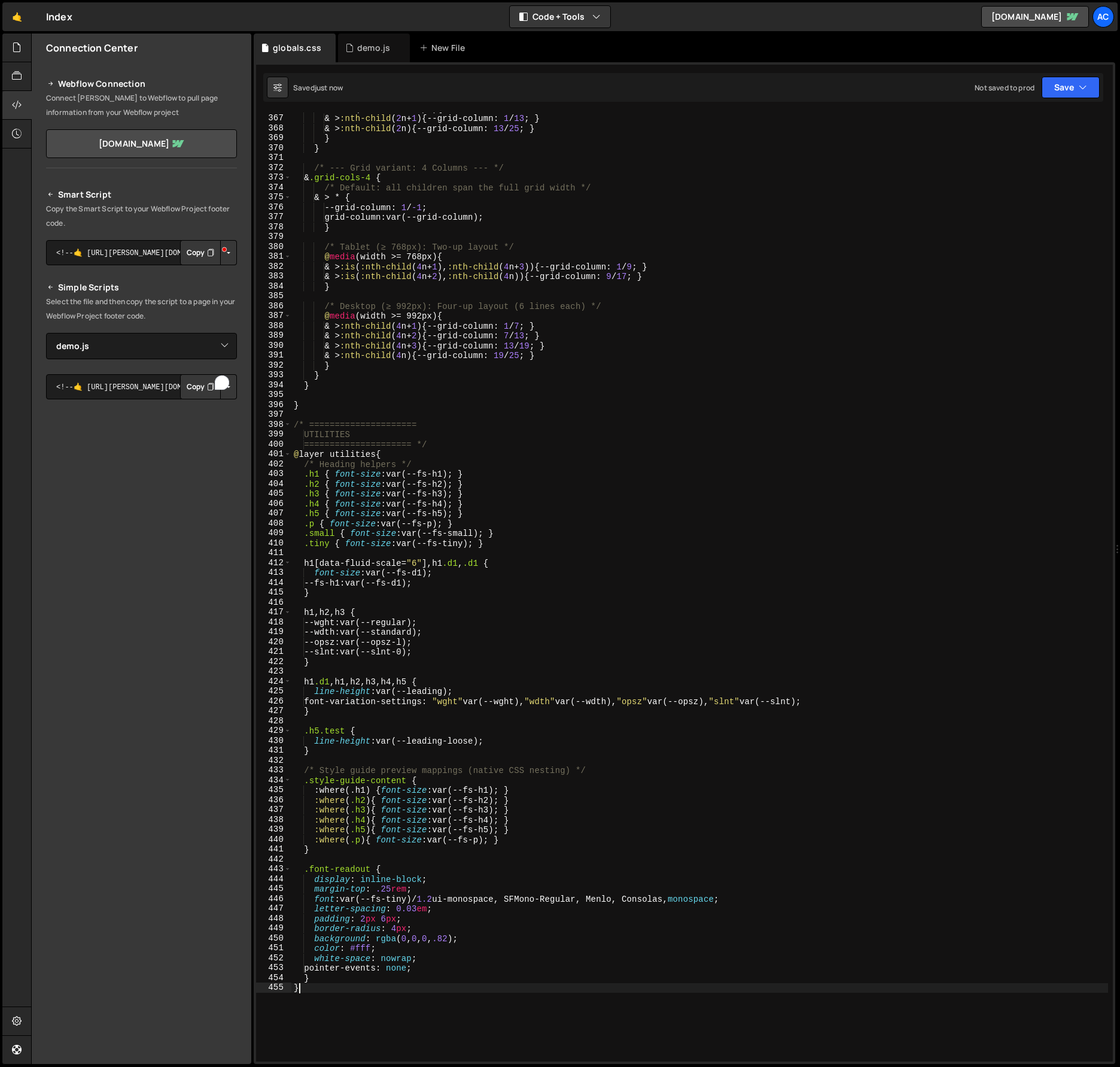
scroll to position [3610, 0]
